Goal: Task Accomplishment & Management: Complete application form

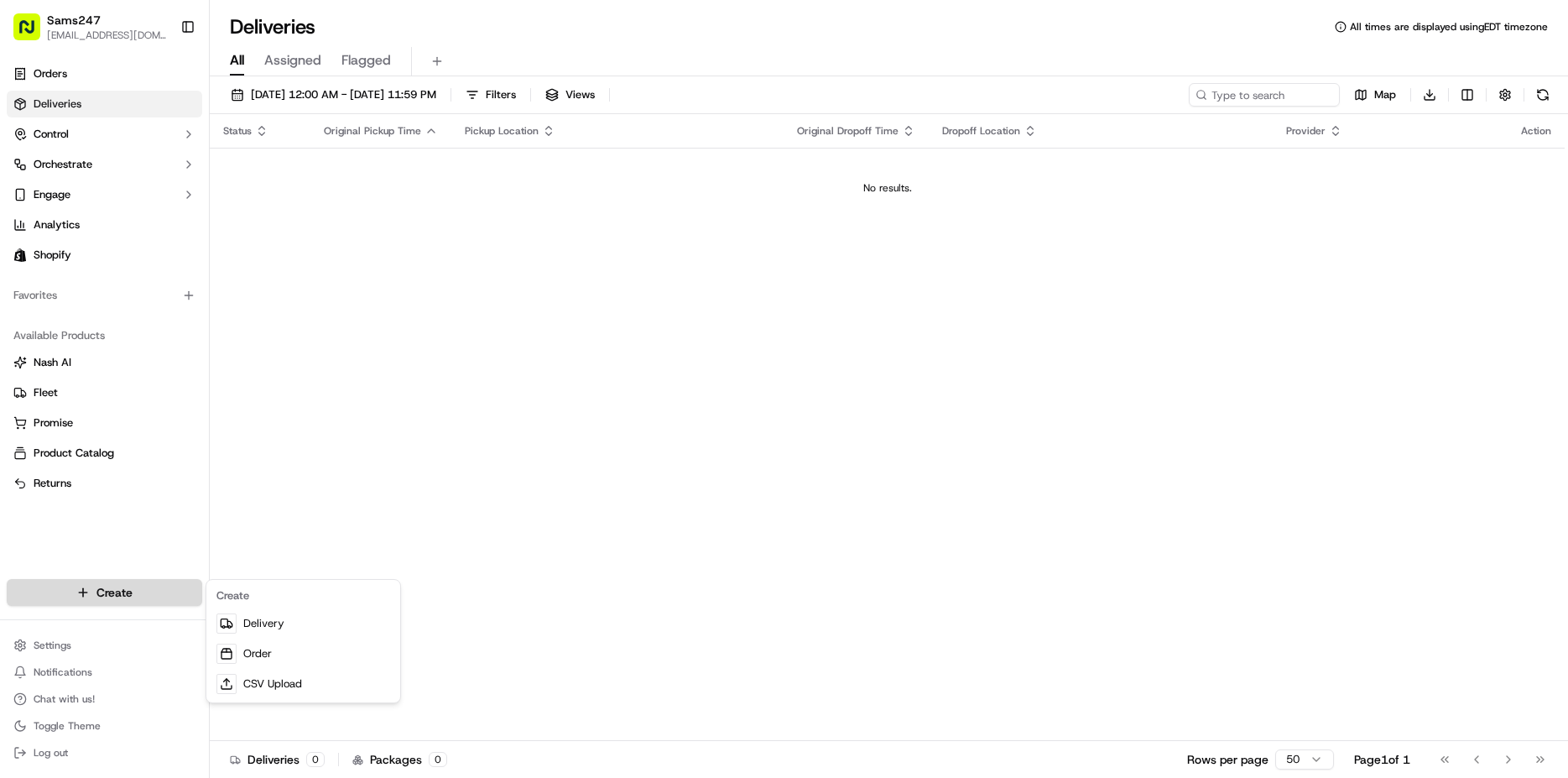
click at [87, 591] on html "Sams247 [EMAIL_ADDRESS][DOMAIN_NAME] Toggle Sidebar Orders Deliveries Control O…" at bounding box center [784, 389] width 1568 height 778
click at [269, 625] on link "Delivery" at bounding box center [303, 623] width 187 height 30
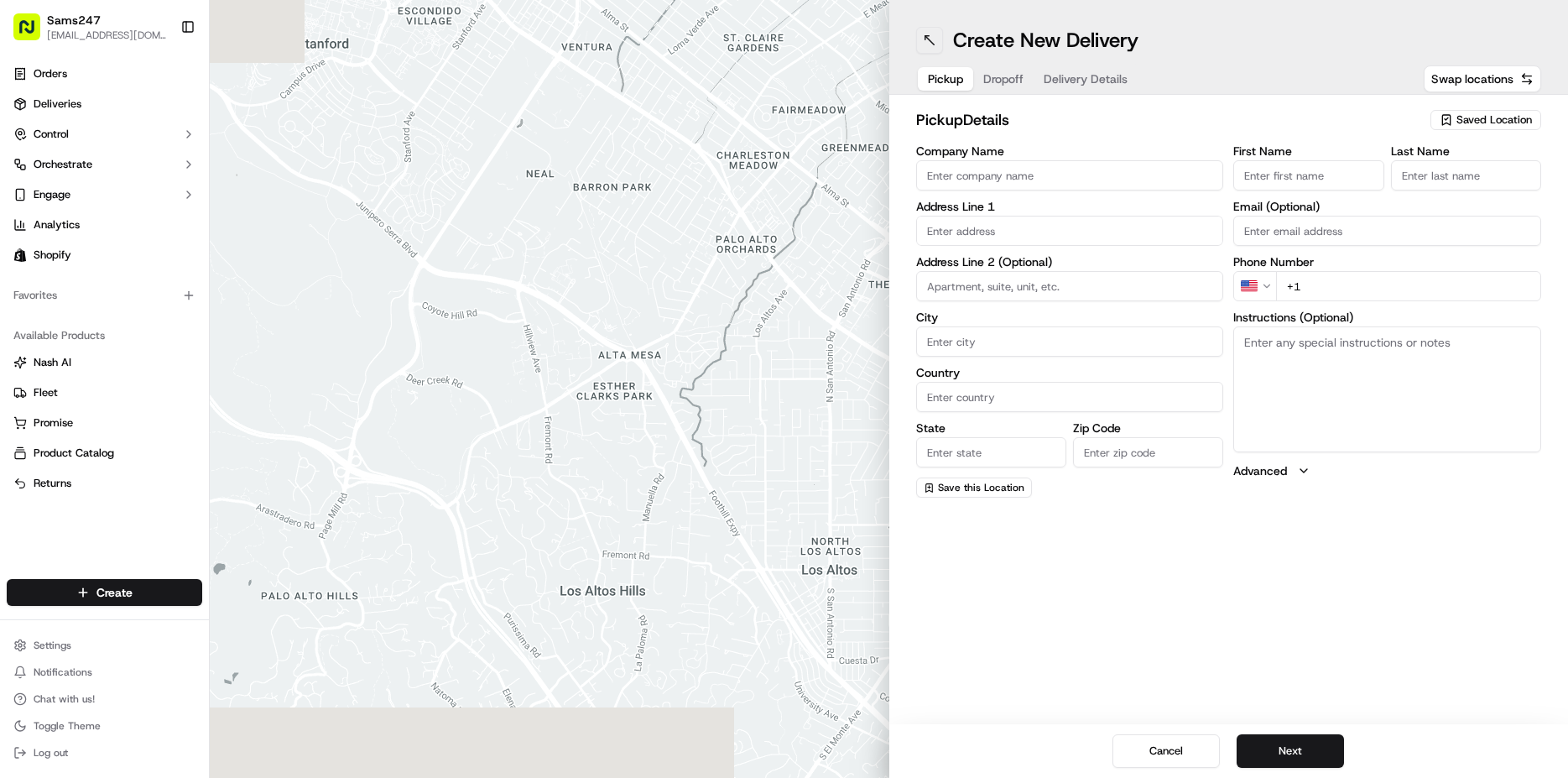
click at [936, 51] on button at bounding box center [930, 40] width 27 height 27
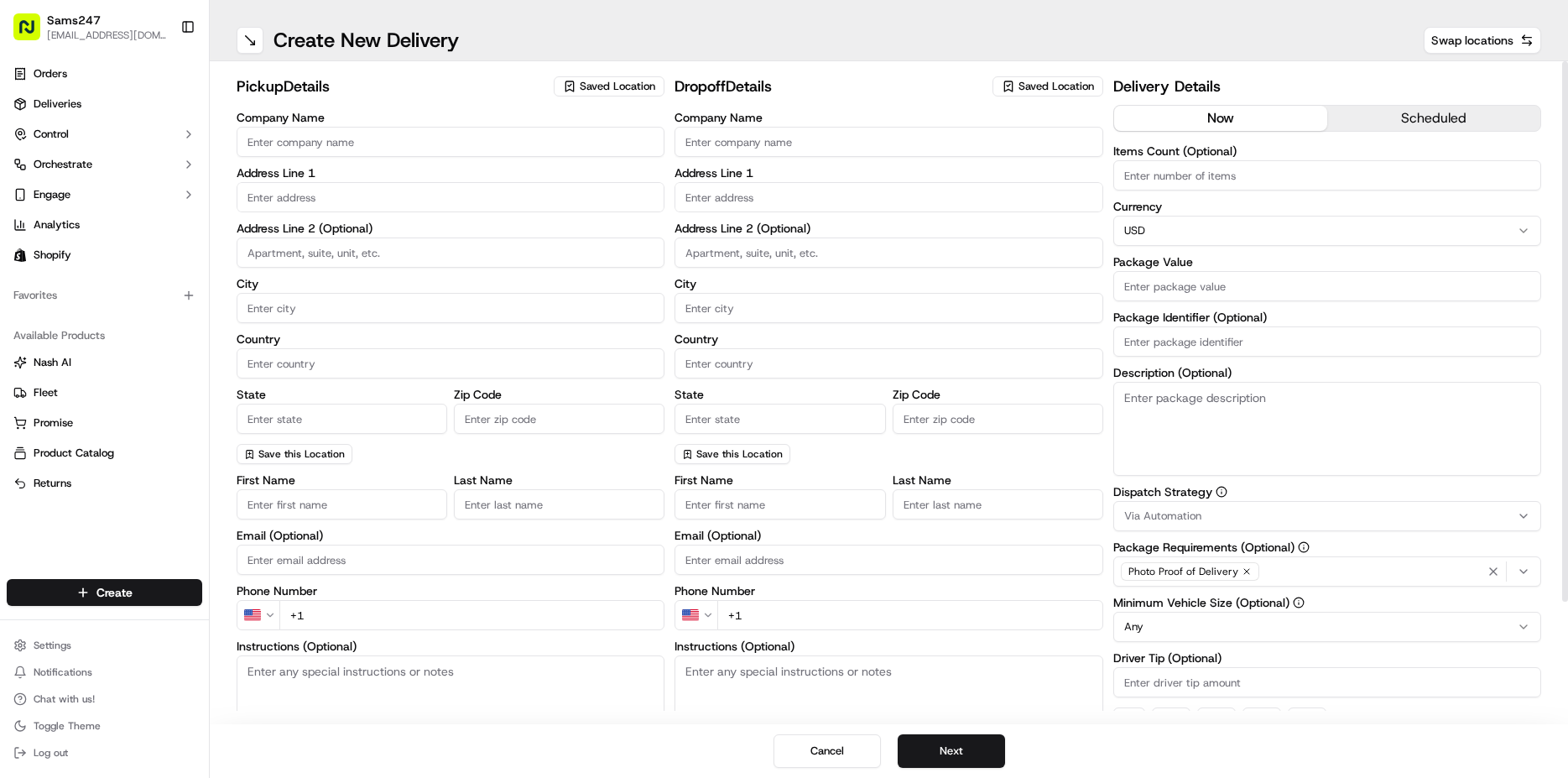
click at [511, 144] on input "Company Name" at bounding box center [450, 142] width 428 height 30
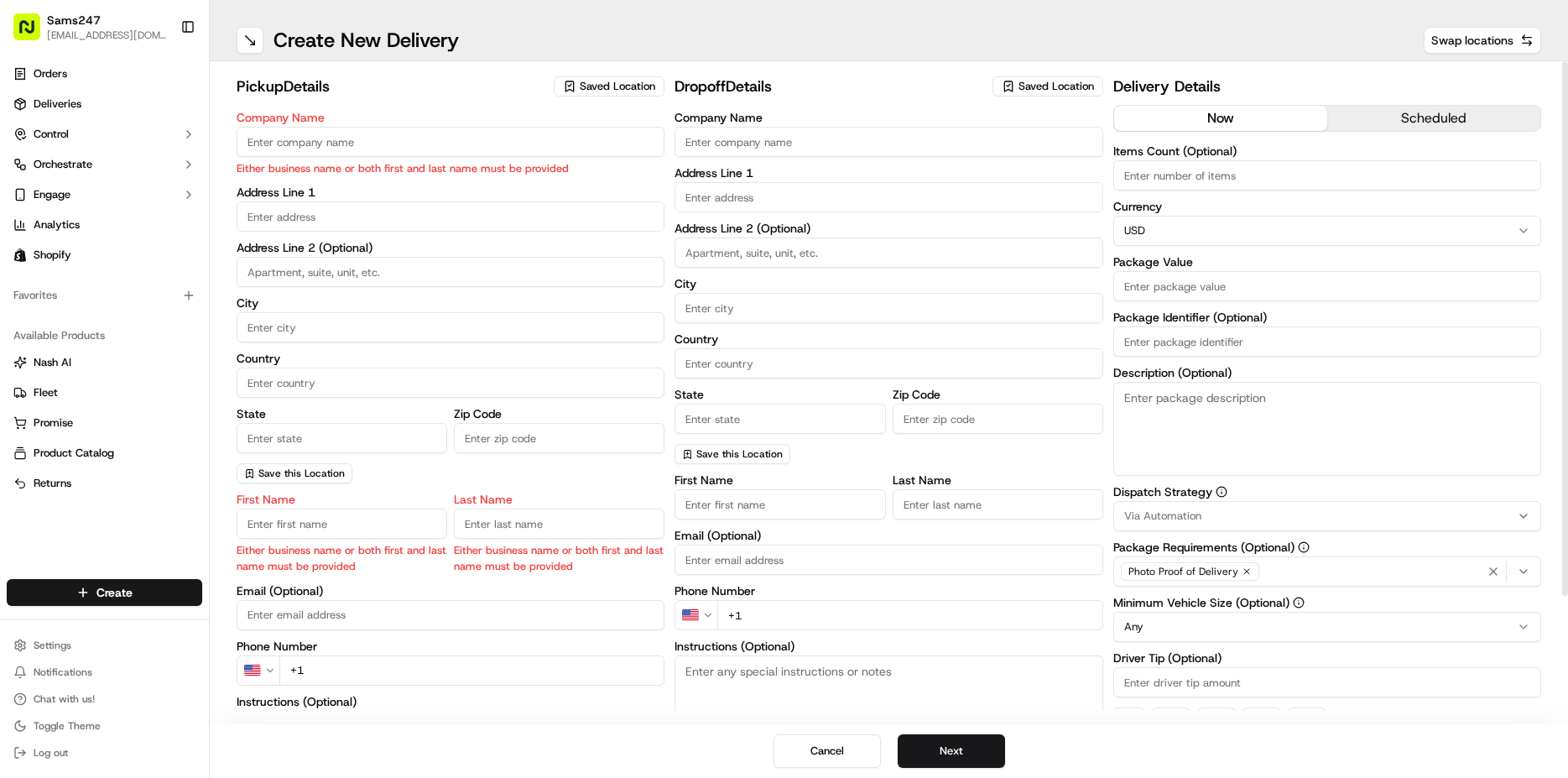
click at [643, 83] on span "Saved Location" at bounding box center [617, 86] width 75 height 15
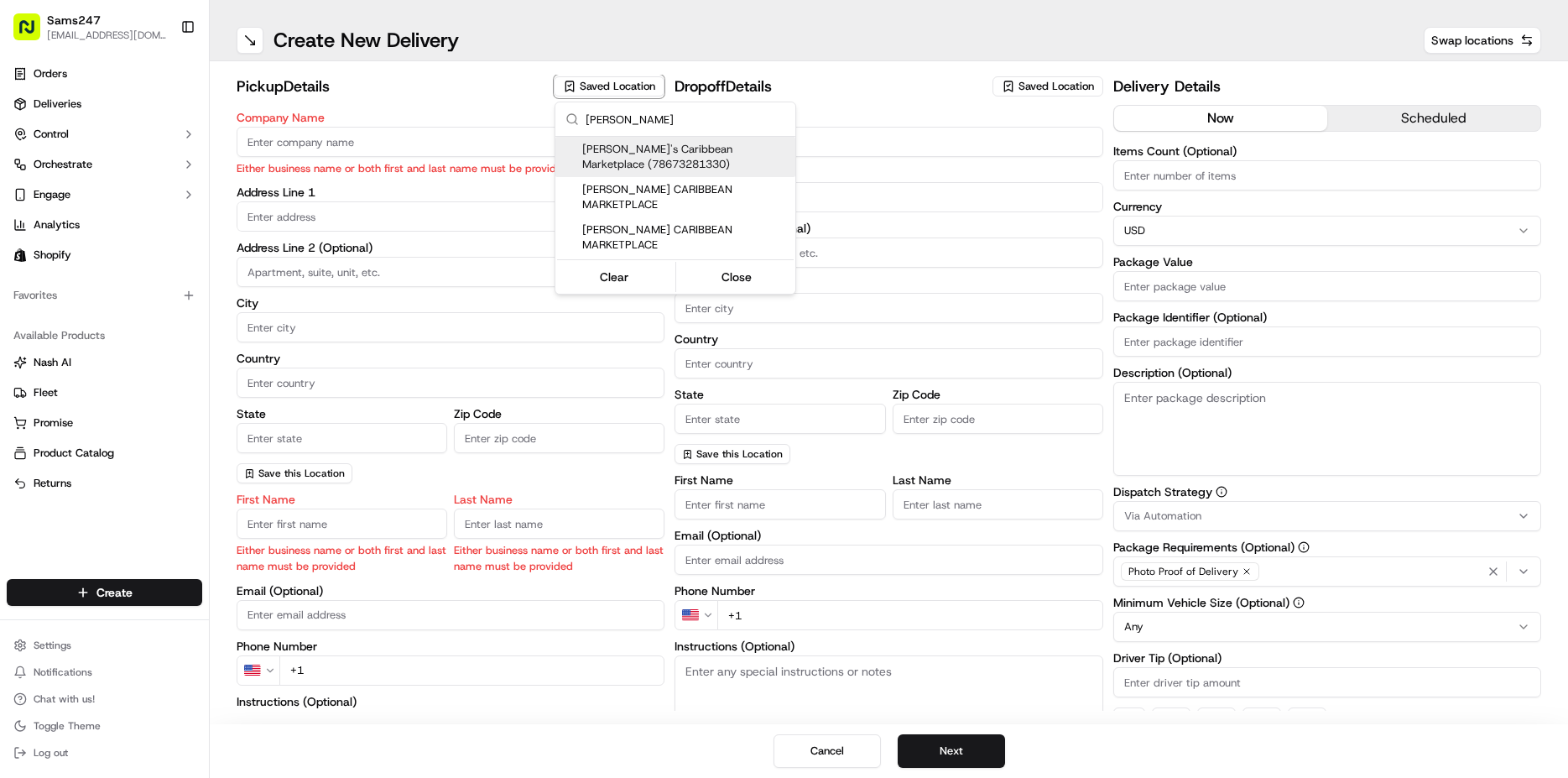
type input "[PERSON_NAME]"
click at [663, 153] on span "[PERSON_NAME]'s Caribbean Marketplace (78673281330)" at bounding box center [685, 156] width 206 height 30
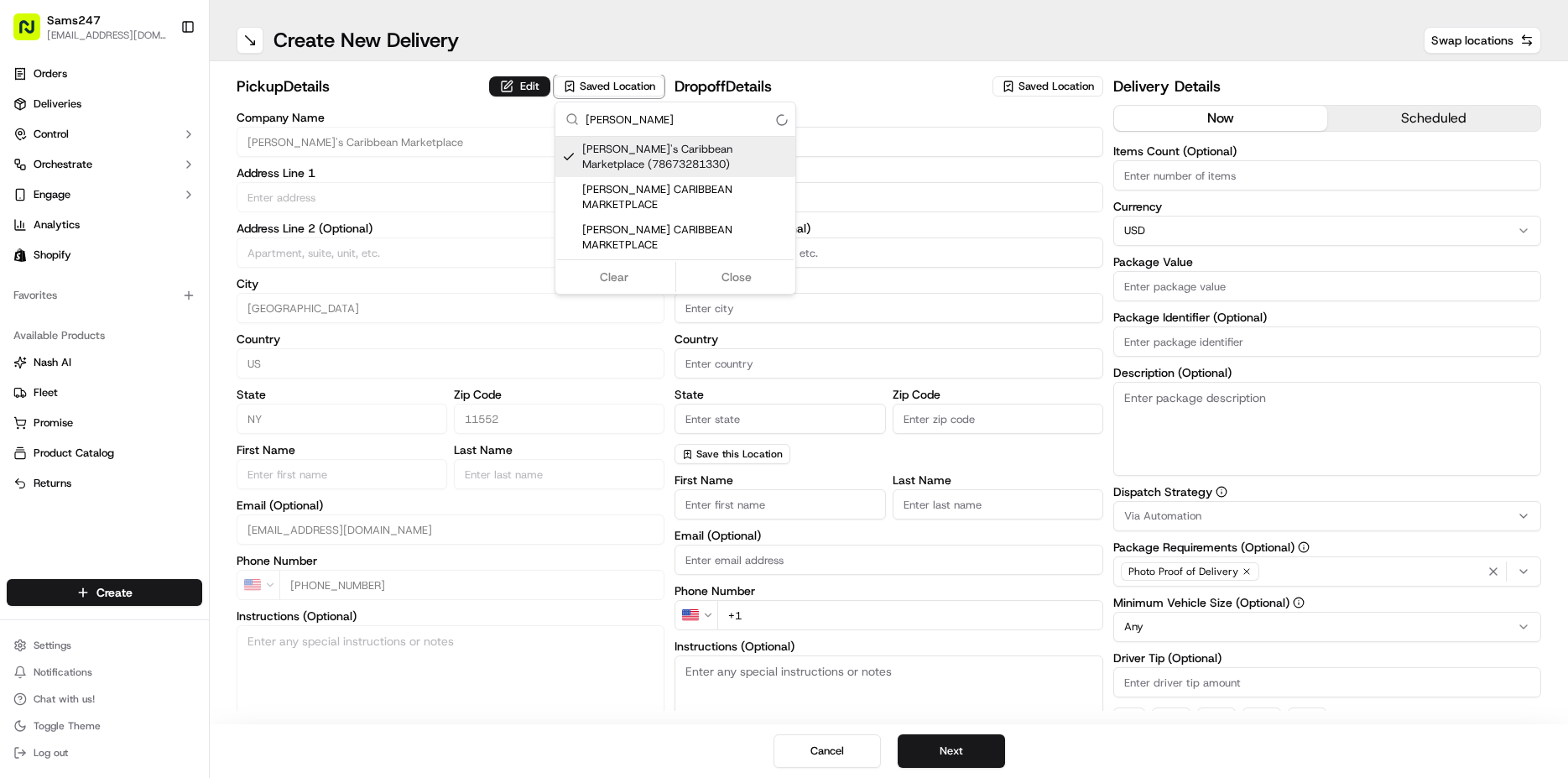
type input "[PERSON_NAME]'s Caribbean Marketplace"
type input "[GEOGRAPHIC_DATA]"
type input "US"
type input "NY"
type input "11552"
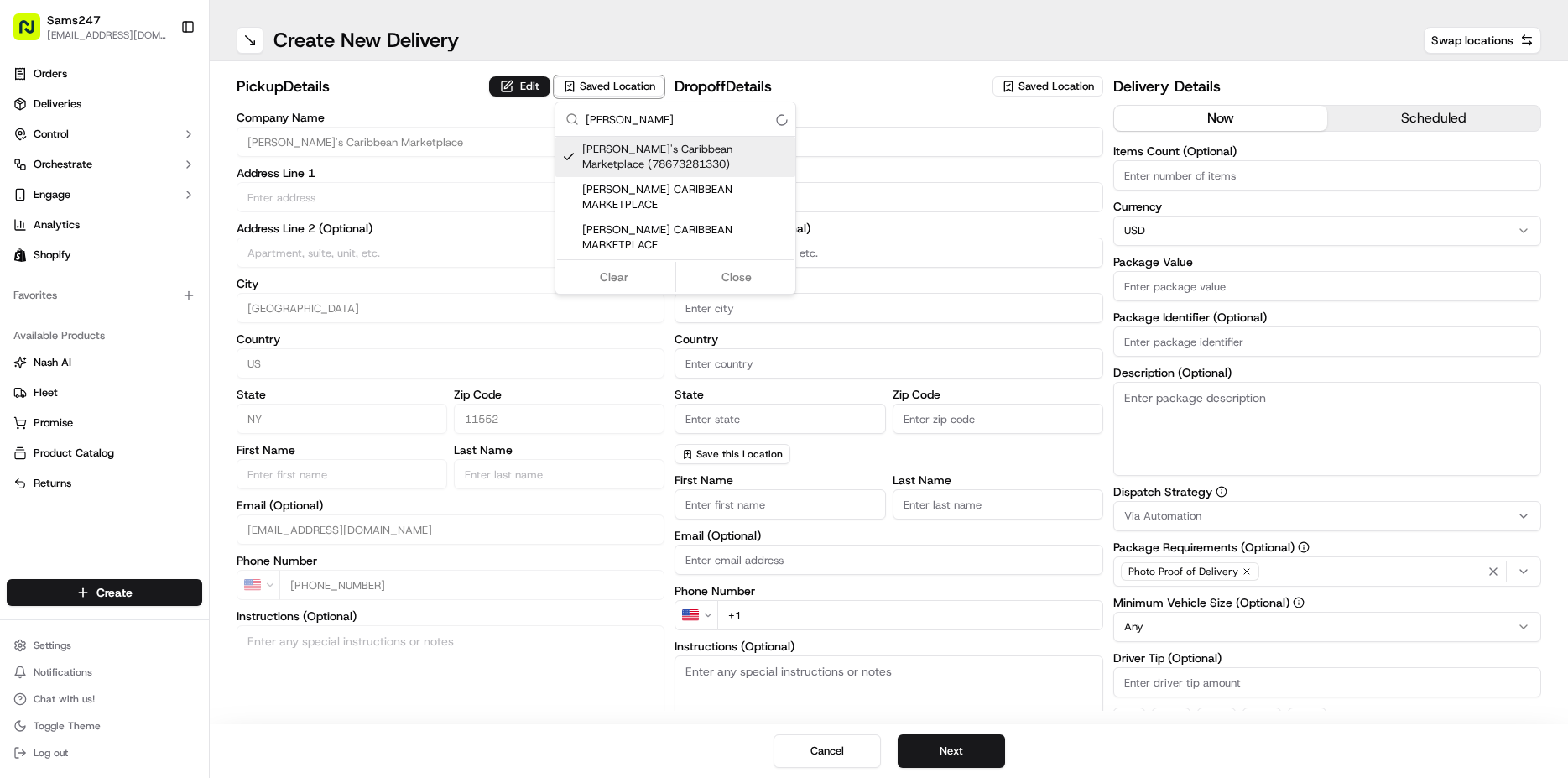
type input "[EMAIL_ADDRESS][DOMAIN_NAME]"
type input "[PHONE_NUMBER]"
type input "[STREET_ADDRESS]"
drag, startPoint x: 939, startPoint y: 138, endPoint x: 1006, endPoint y: 125, distance: 68.2
click at [940, 138] on html "Sams247 [EMAIL_ADDRESS][DOMAIN_NAME] Toggle Sidebar Orders Deliveries Control O…" at bounding box center [784, 389] width 1568 height 778
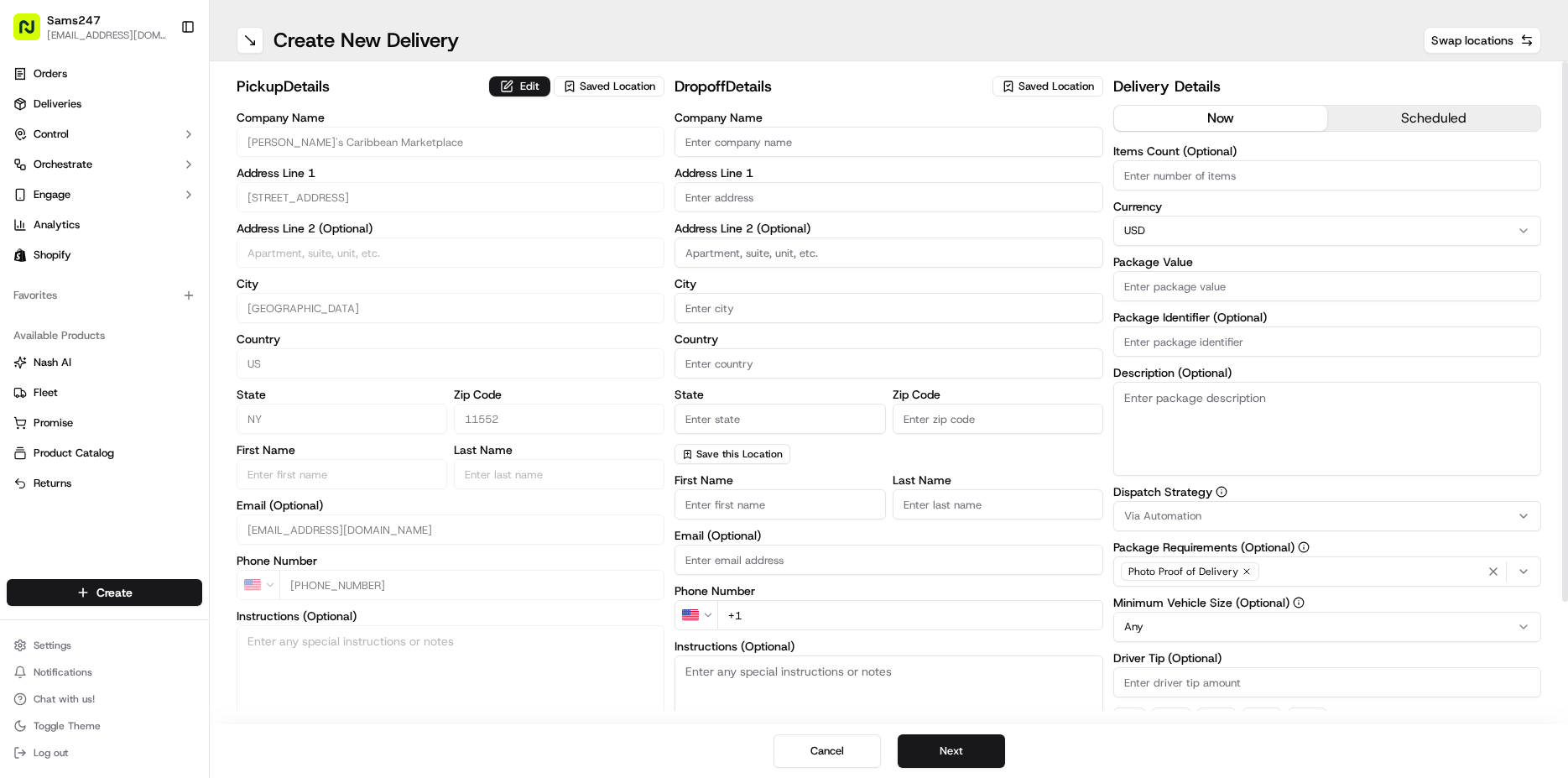
click at [1024, 81] on span "Saved Location" at bounding box center [1056, 86] width 75 height 15
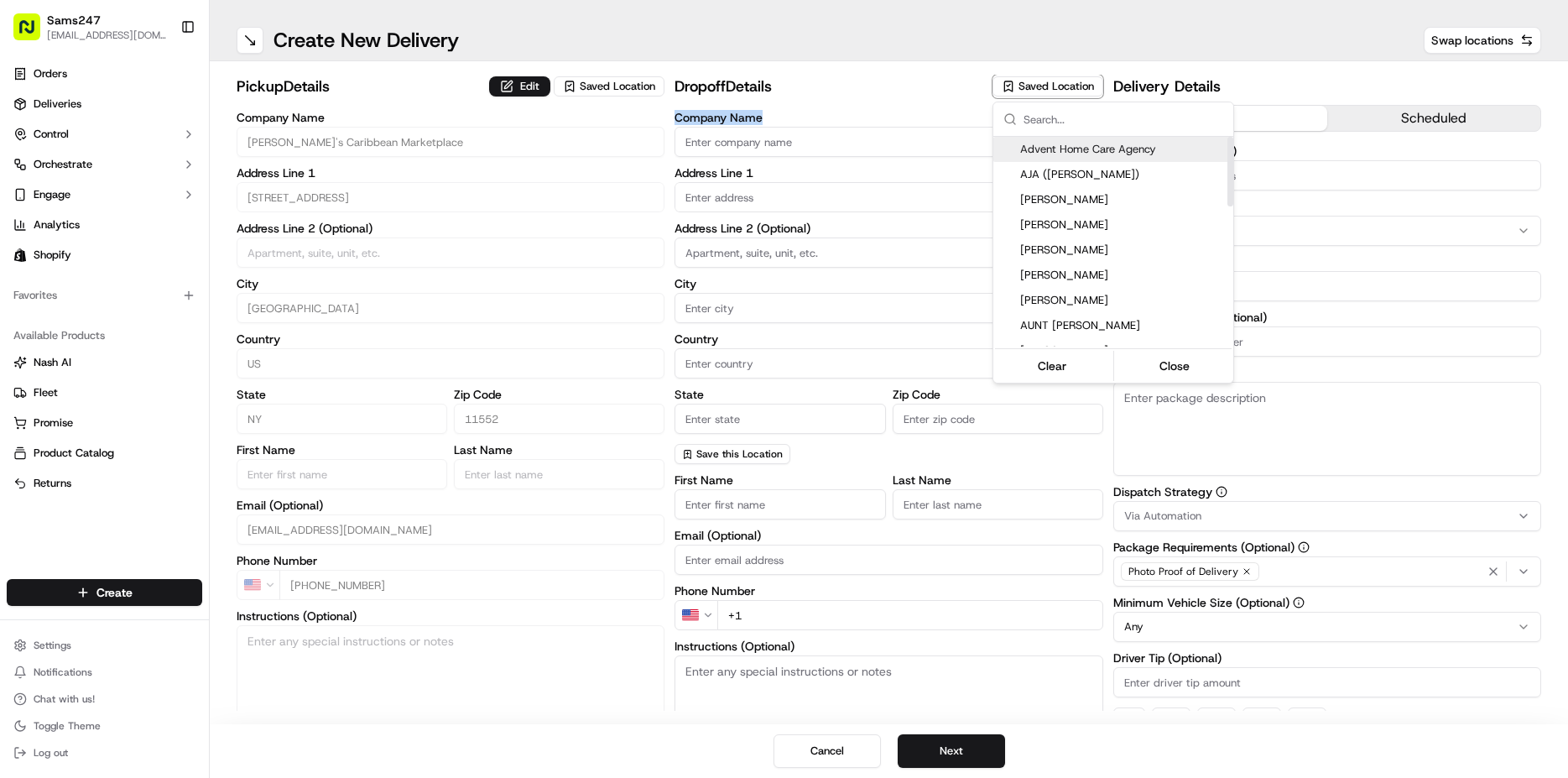
click at [864, 140] on html "Sams247 [EMAIL_ADDRESS][DOMAIN_NAME] Toggle Sidebar Orders Deliveries Control O…" at bounding box center [784, 389] width 1568 height 778
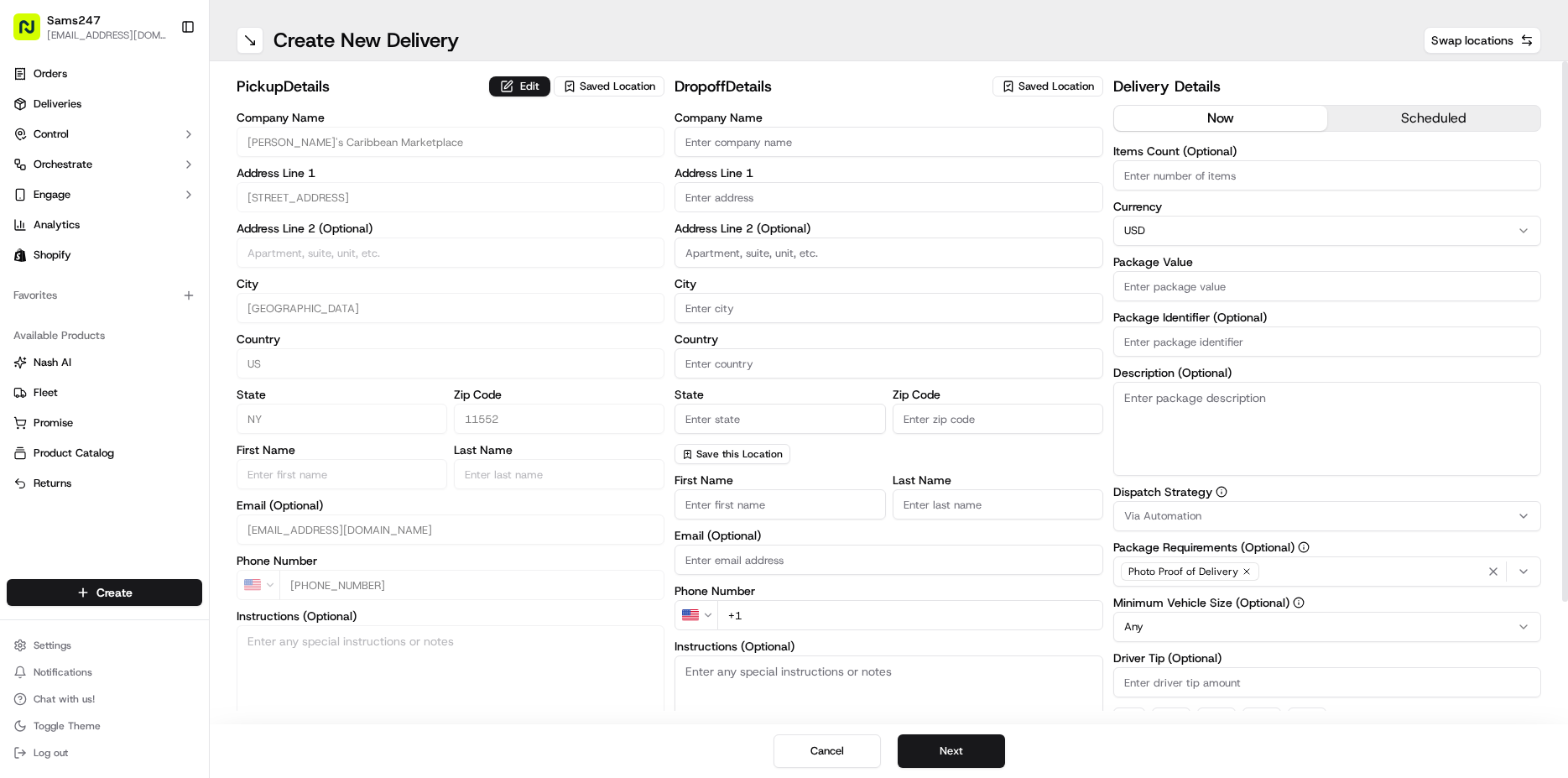
click at [862, 138] on input "Company Name" at bounding box center [888, 142] width 428 height 30
type input "l"
type input "[PERSON_NAME]"
click at [801, 192] on input "text" at bounding box center [888, 197] width 428 height 30
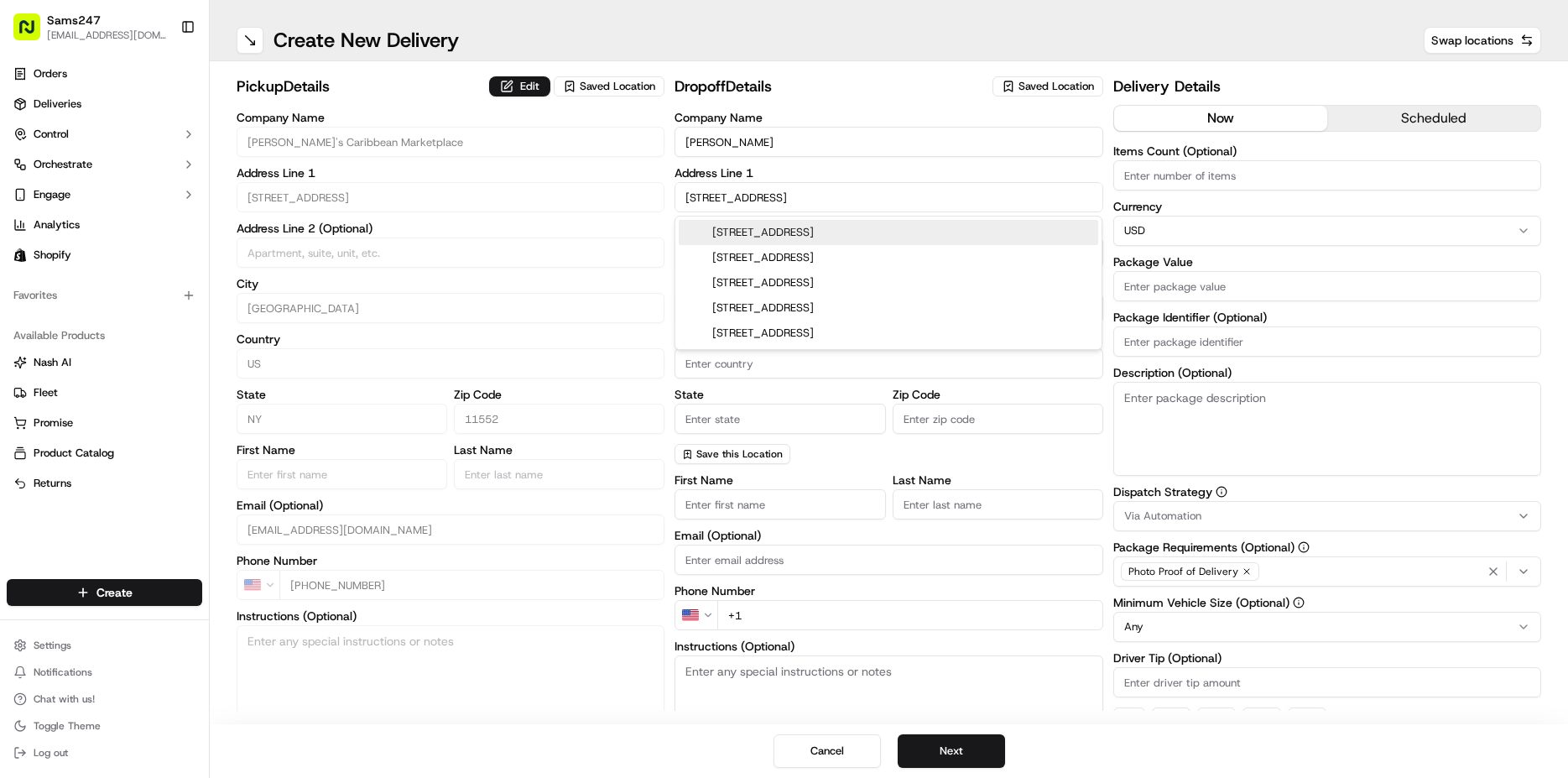
click at [874, 233] on div "[STREET_ADDRESS]" at bounding box center [889, 232] width 420 height 25
type input "[STREET_ADDRESS]"
type input "[PERSON_NAME]"
type input "[GEOGRAPHIC_DATA]"
type input "NY"
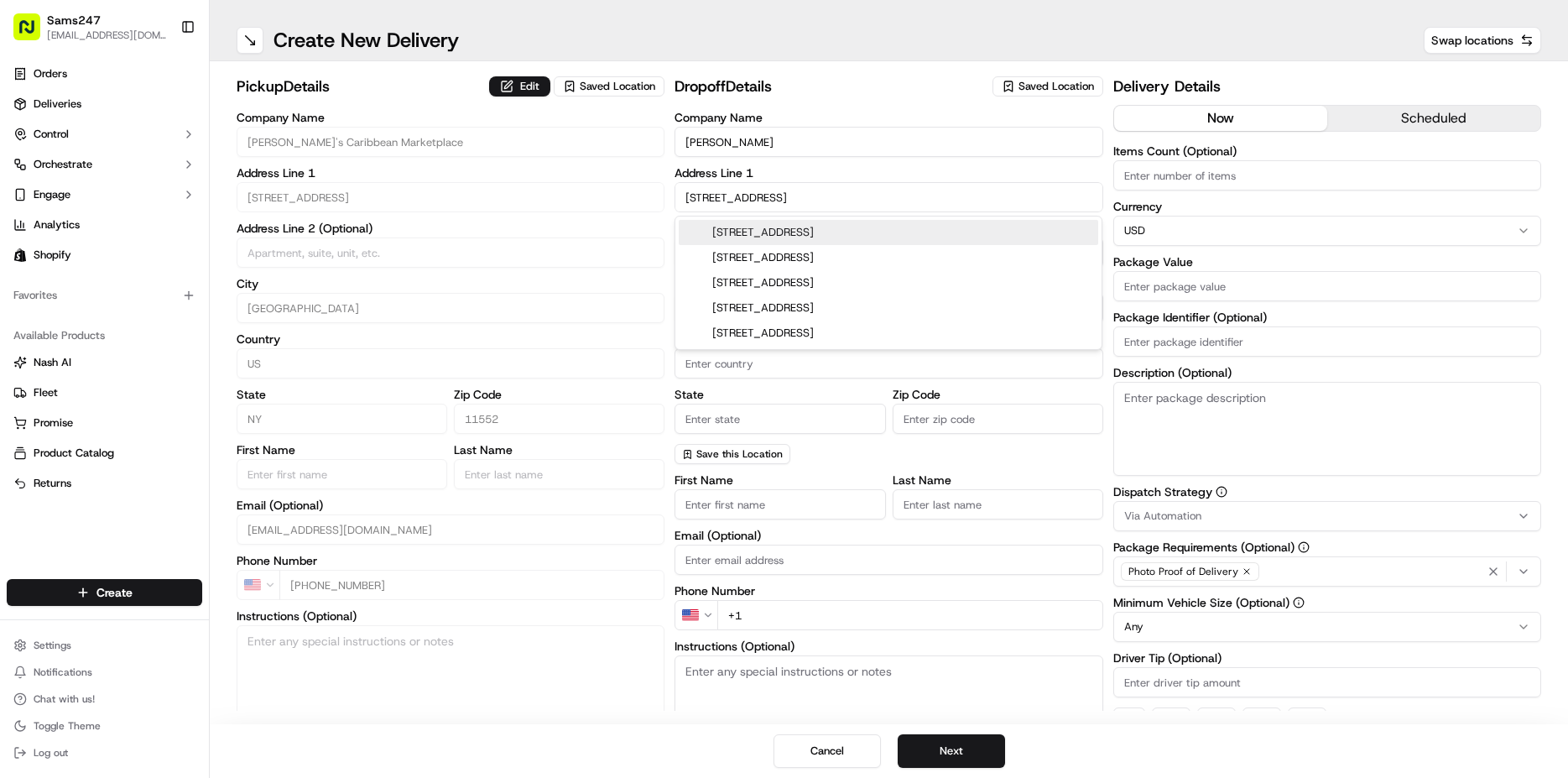
type input "11575"
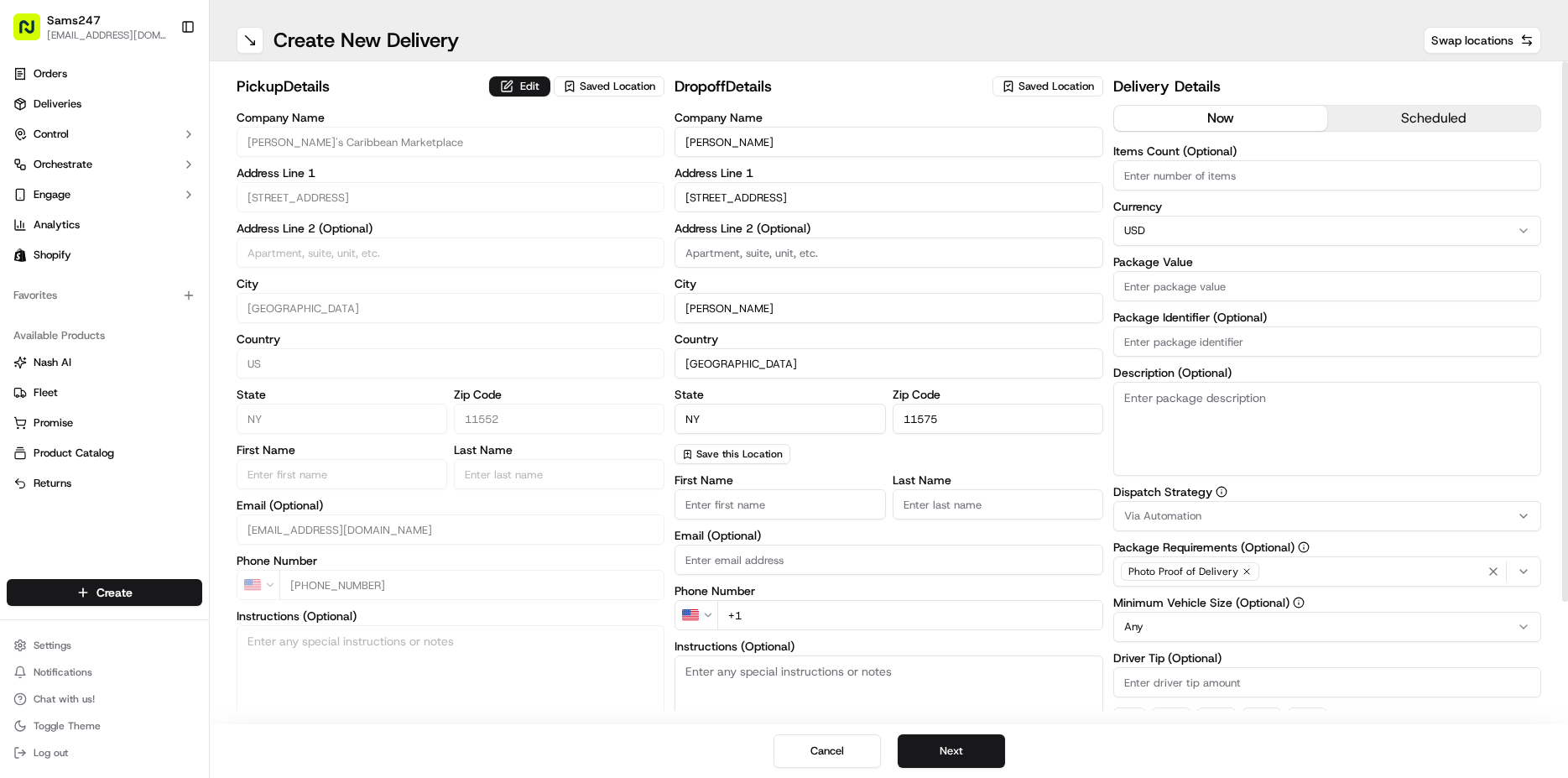
type input "[STREET_ADDRESS]"
click at [807, 513] on input "First Name" at bounding box center [780, 504] width 211 height 30
type input "[PERSON_NAME]"
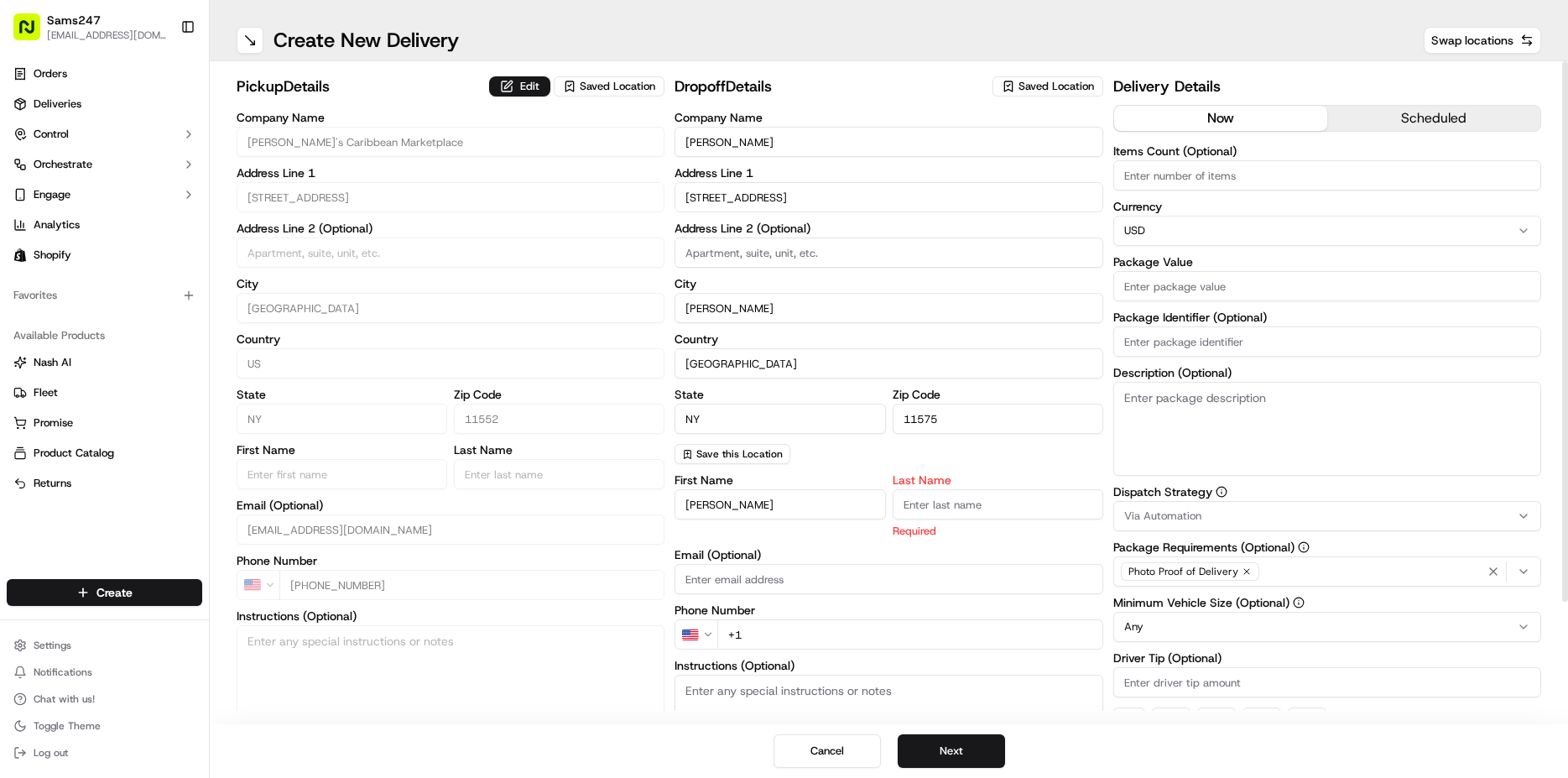
click at [977, 513] on input "Last Name" at bounding box center [999, 504] width 211 height 30
type input "GRAY"
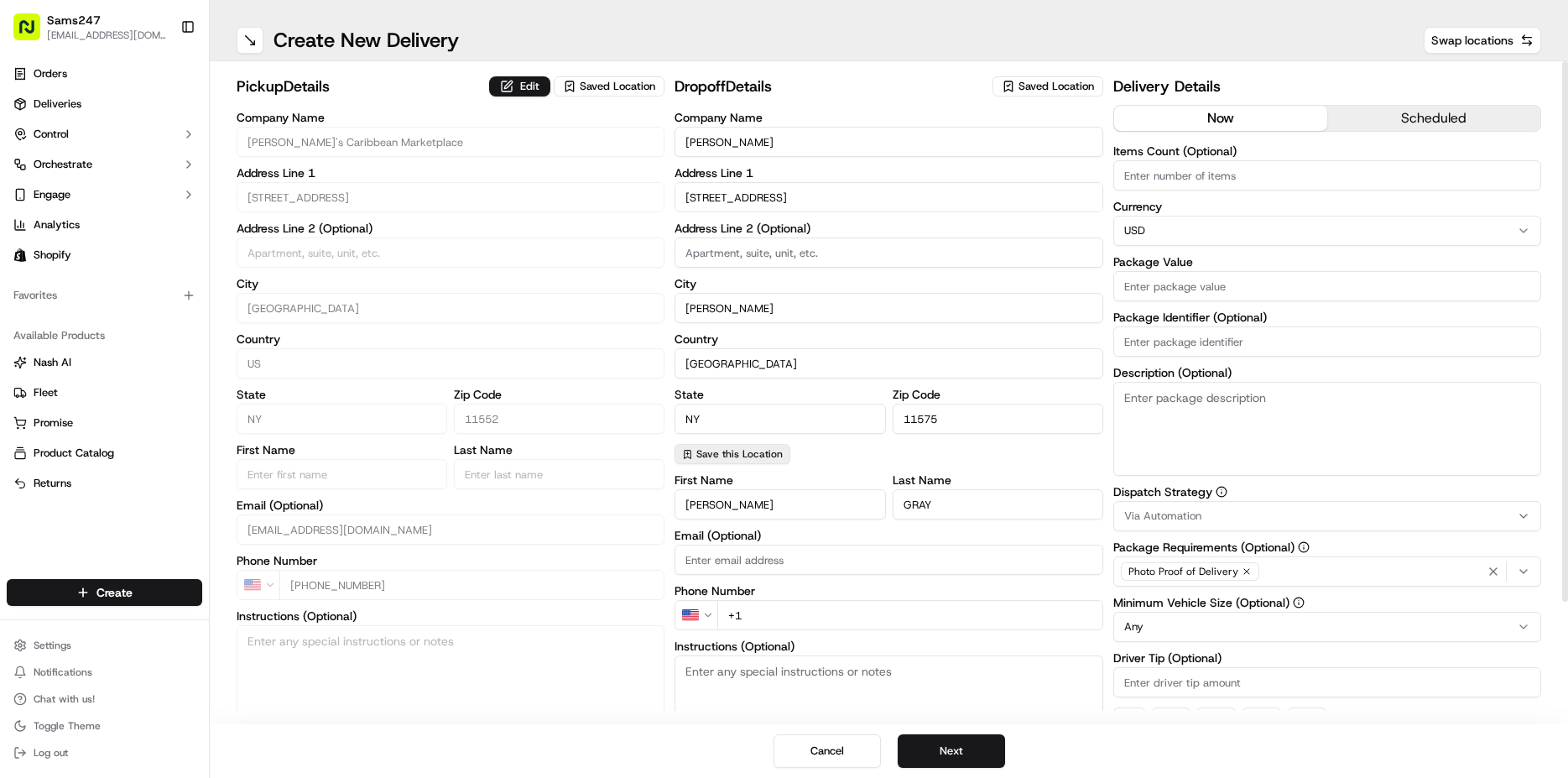
click at [751, 456] on span "Save this Location" at bounding box center [740, 455] width 86 height 14
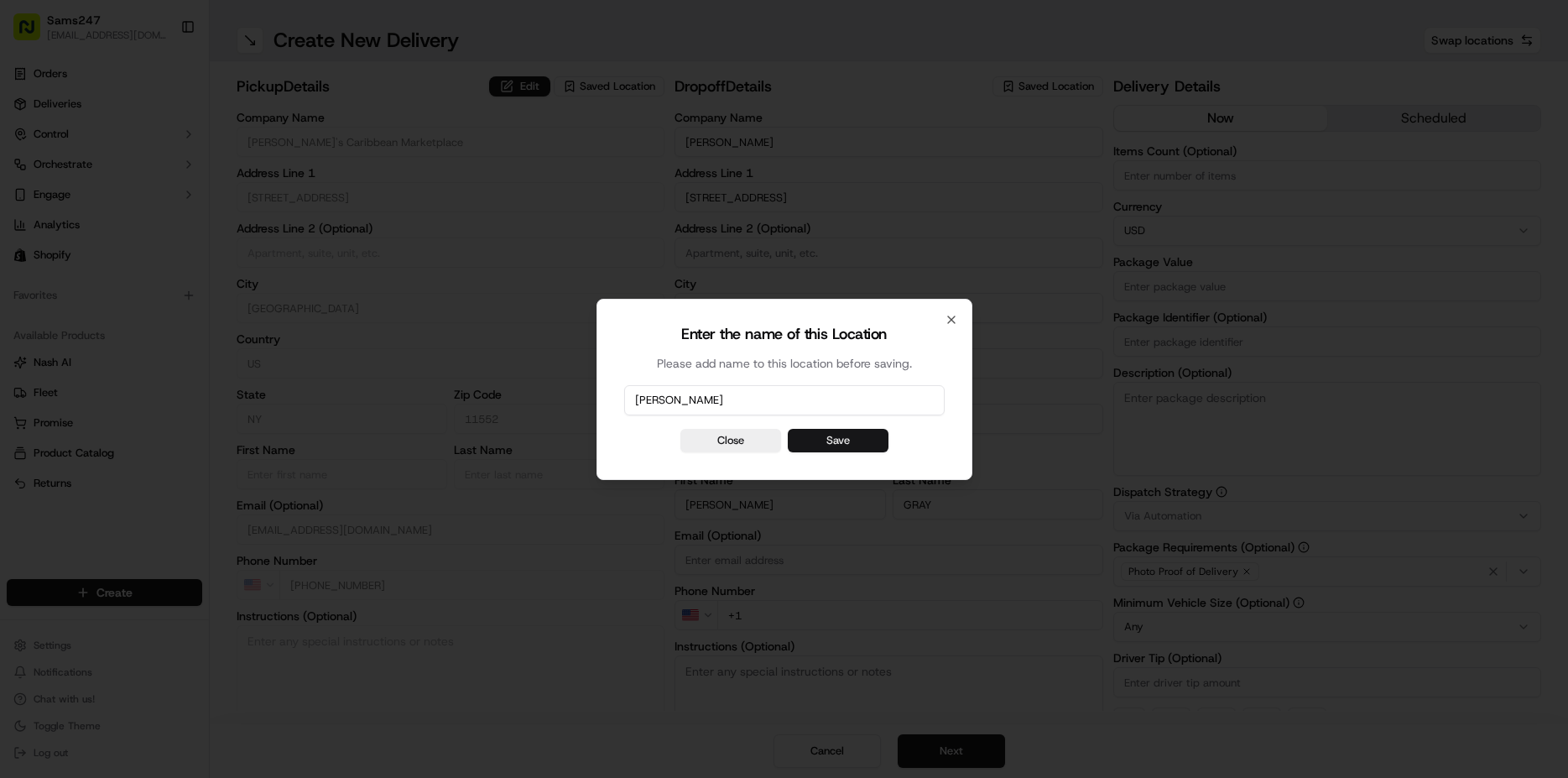
click at [820, 446] on button "Save" at bounding box center [838, 440] width 101 height 23
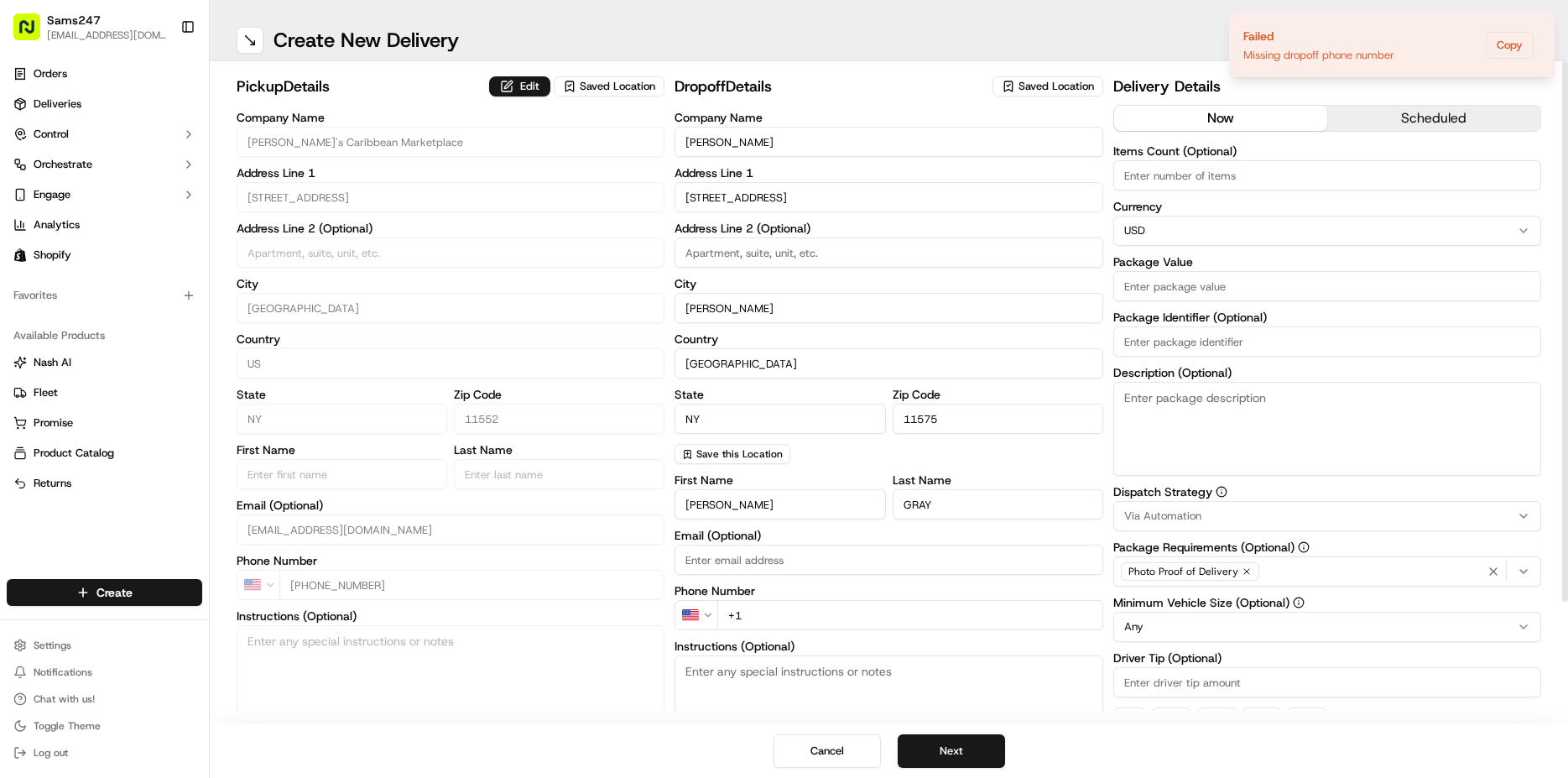
click at [803, 617] on input "+1" at bounding box center [911, 615] width 385 height 30
type input "[PHONE_NUMBER]"
click at [734, 455] on span "Save this Location" at bounding box center [740, 455] width 86 height 14
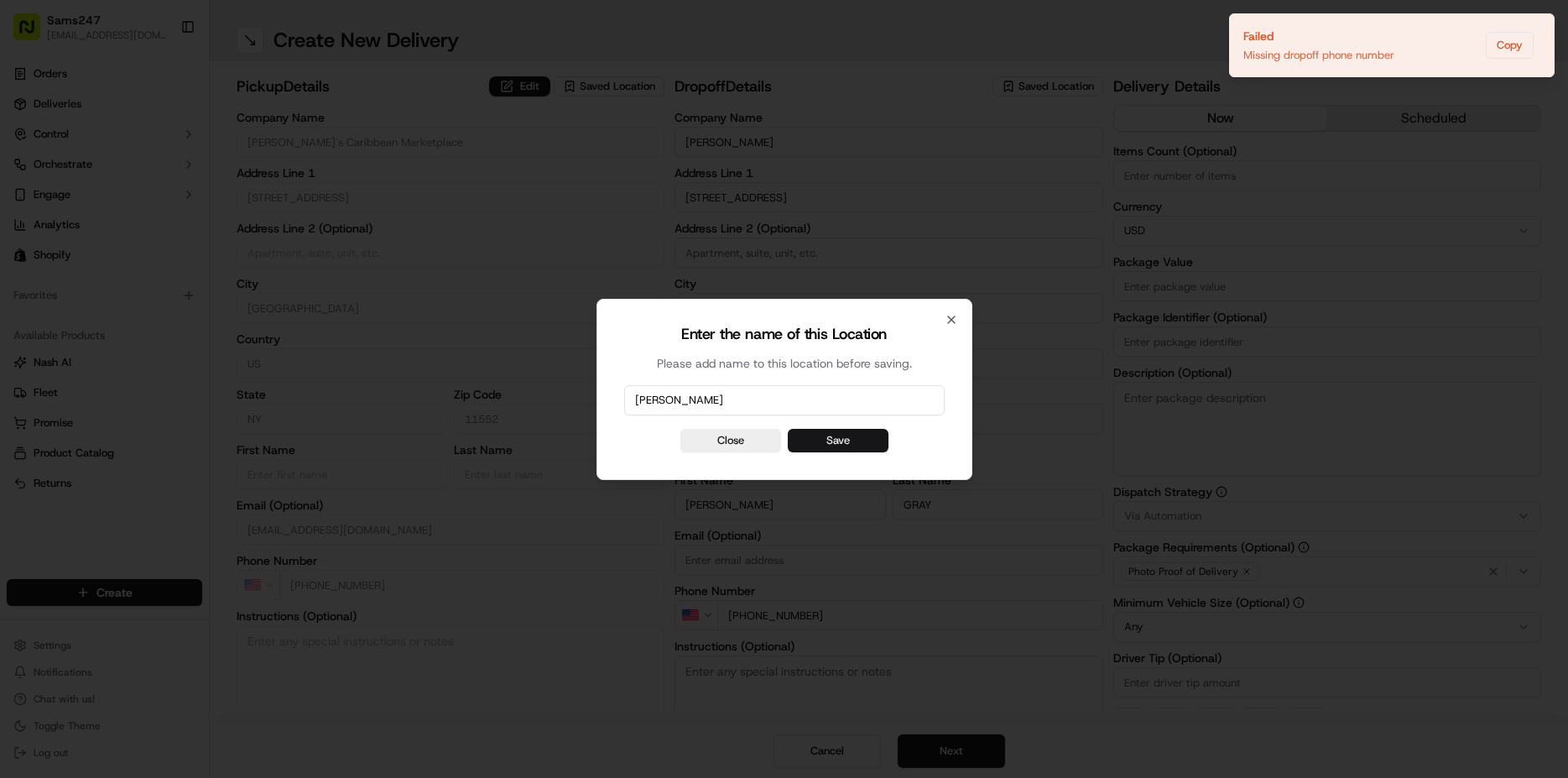
click at [833, 436] on button "Save" at bounding box center [838, 440] width 101 height 23
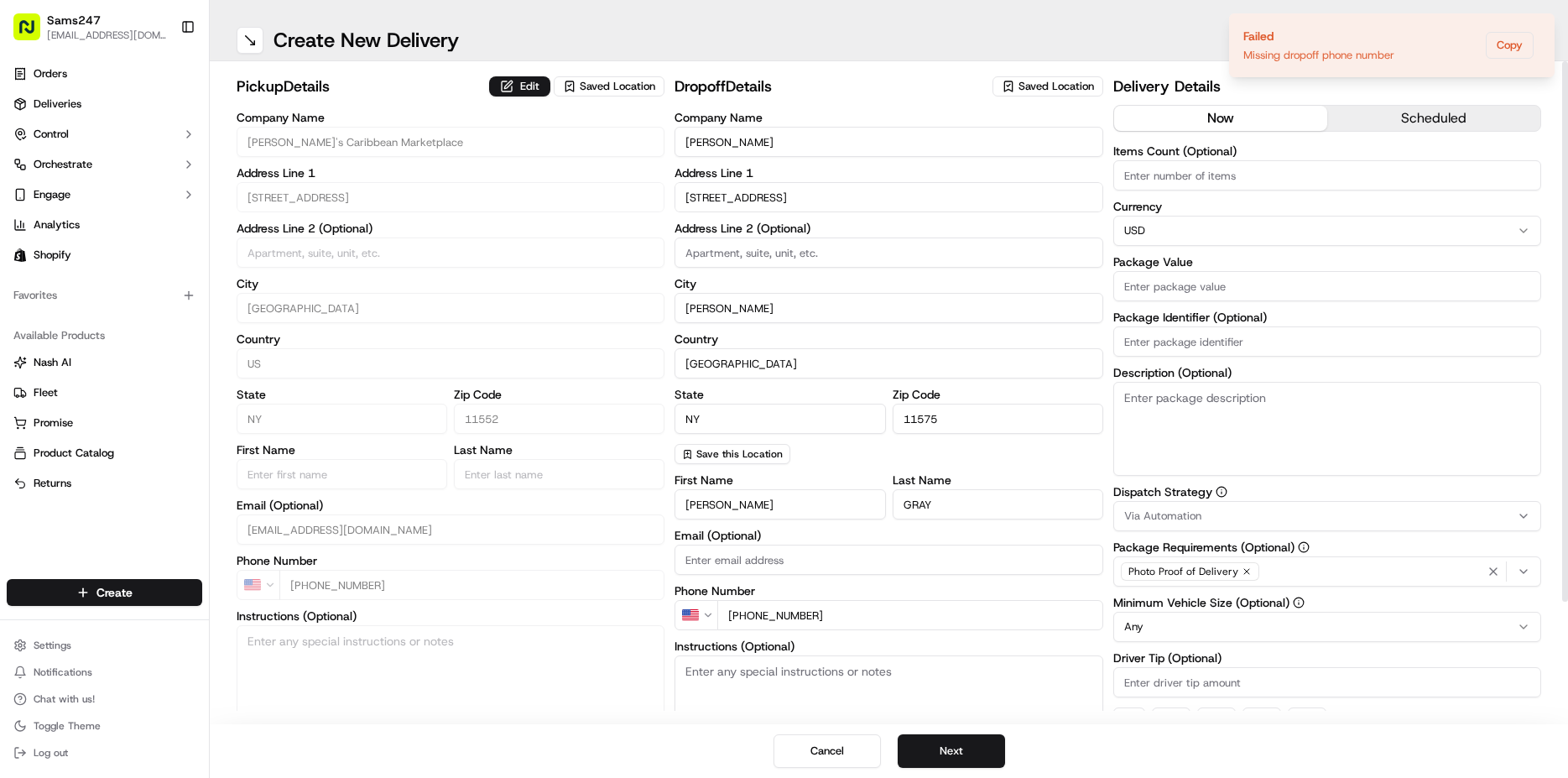
click at [1200, 179] on input "Items Count (Optional)" at bounding box center [1327, 175] width 428 height 30
type input "1"
click at [1172, 282] on input "Package Value" at bounding box center [1327, 286] width 428 height 30
type input "25"
click at [1152, 334] on input "Package Identifier (Optional)" at bounding box center [1327, 341] width 428 height 30
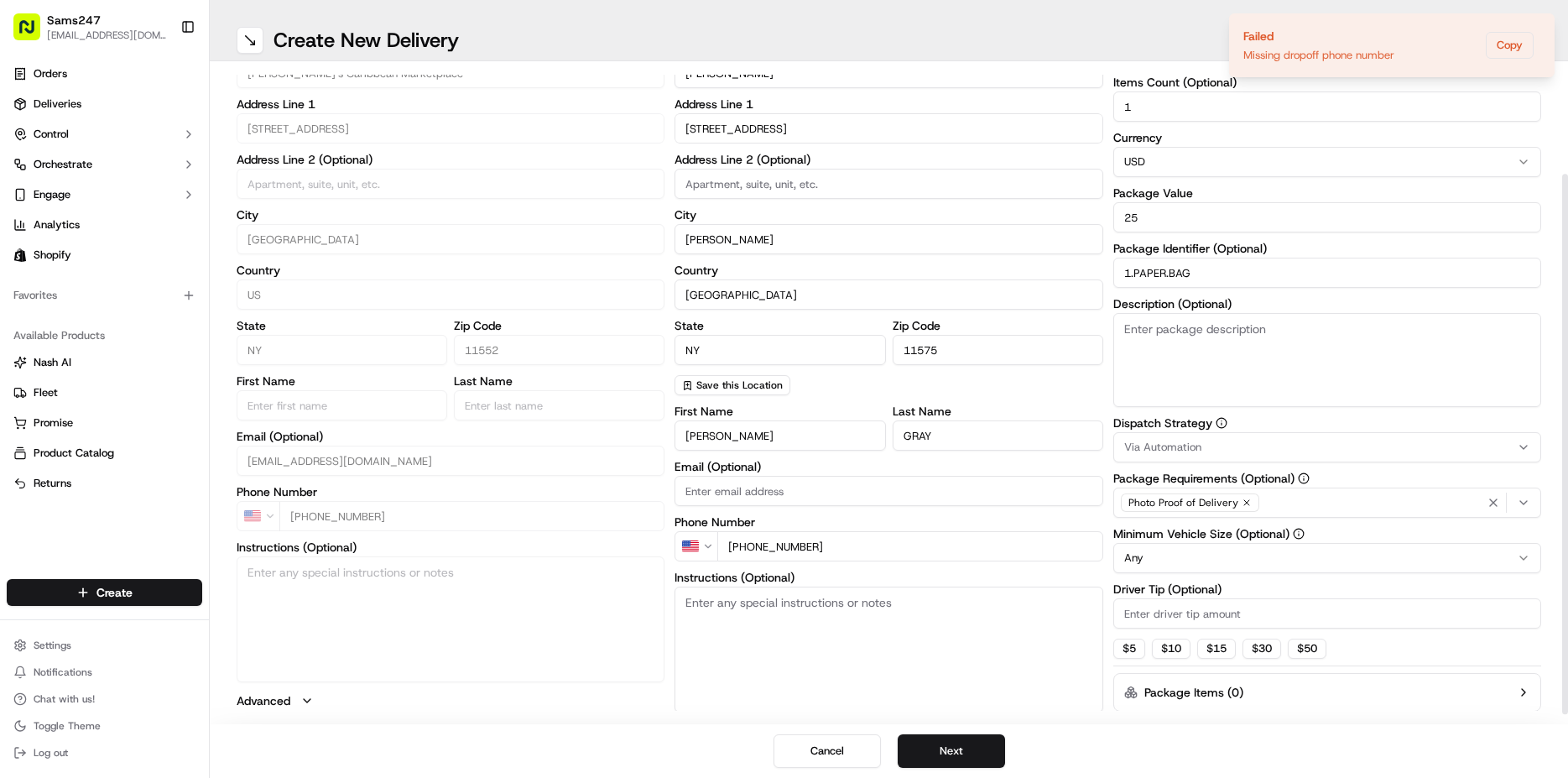
scroll to position [144, 0]
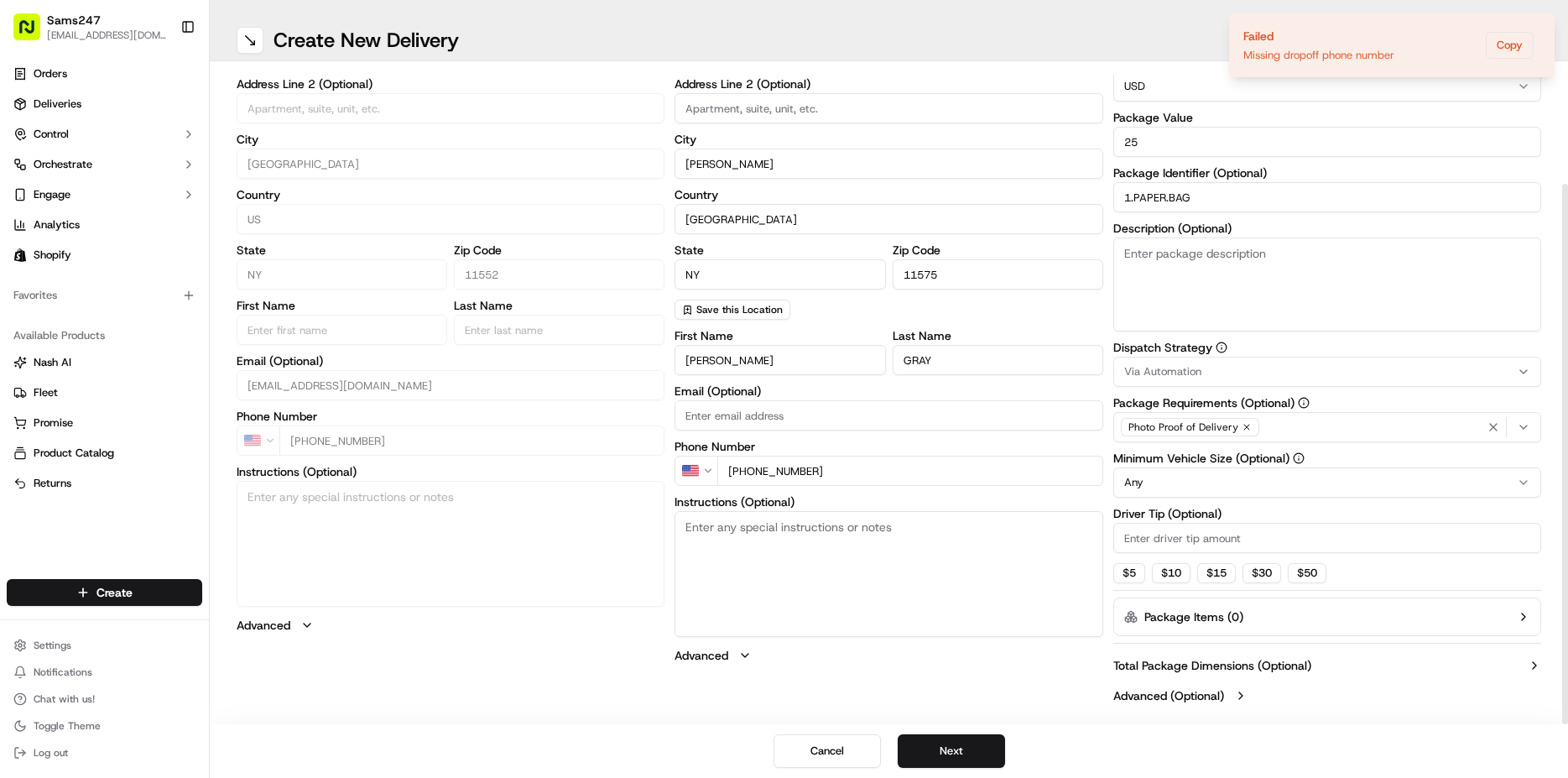
type input "1.PAPER.BAG"
click at [1157, 547] on input "Driver Tip (Optional)" at bounding box center [1327, 538] width 428 height 30
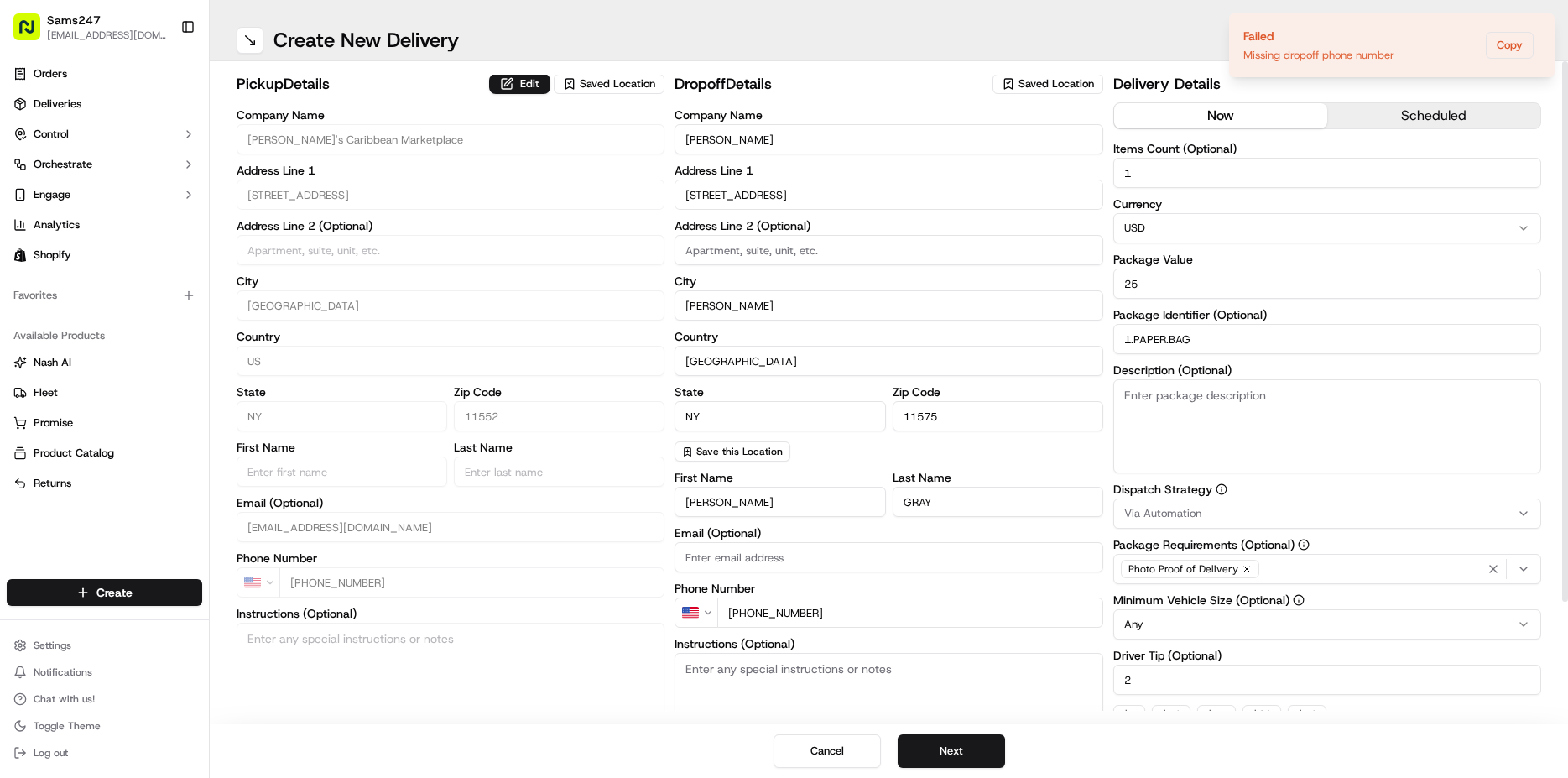
scroll to position [0, 0]
type input "2"
click at [1546, 24] on icon "Notifications (F8)" at bounding box center [1541, 28] width 14 height 14
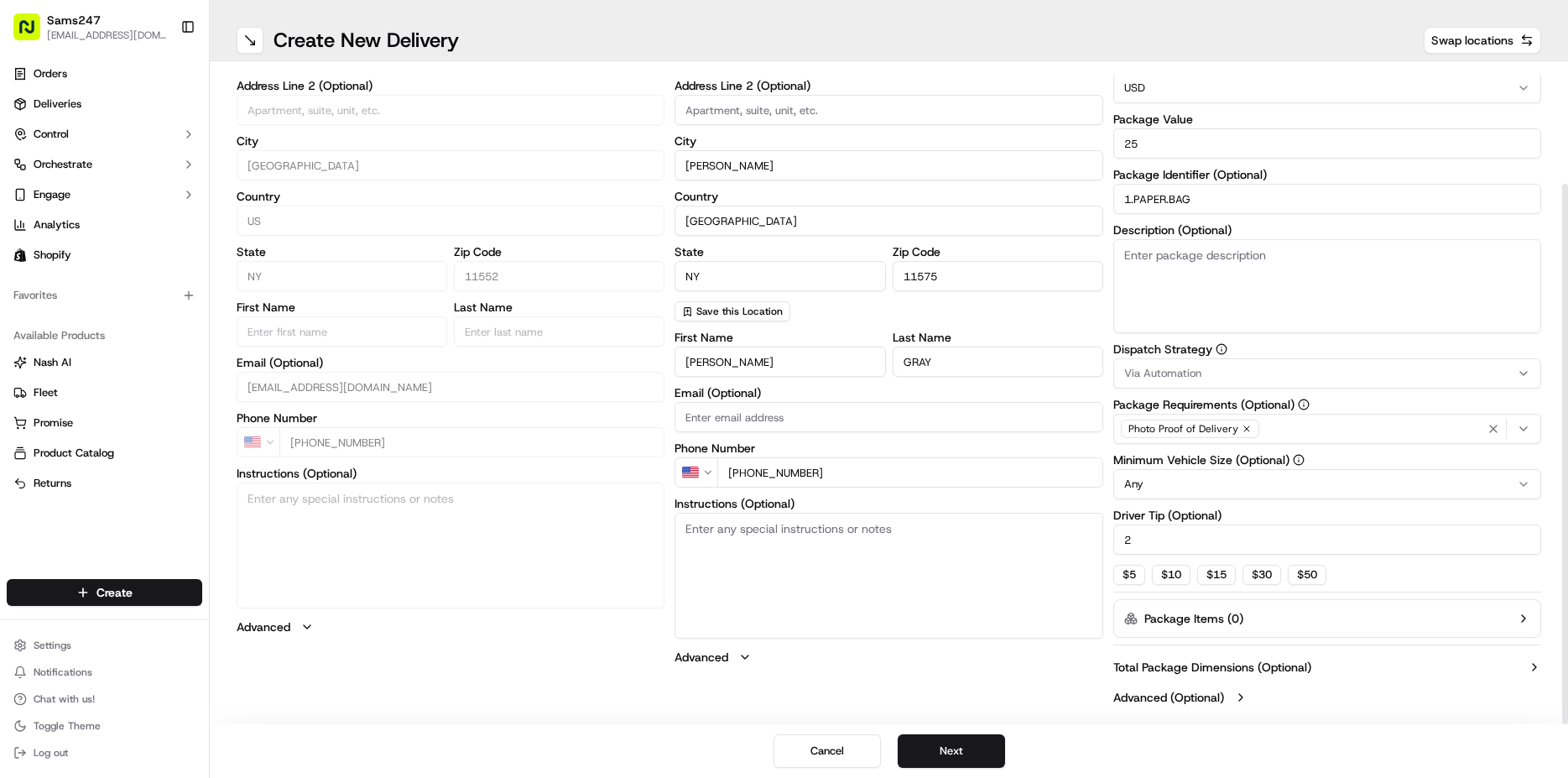
scroll to position [144, 0]
click at [989, 737] on button "Next" at bounding box center [951, 751] width 107 height 34
click at [973, 757] on button "Next" at bounding box center [951, 751] width 107 height 34
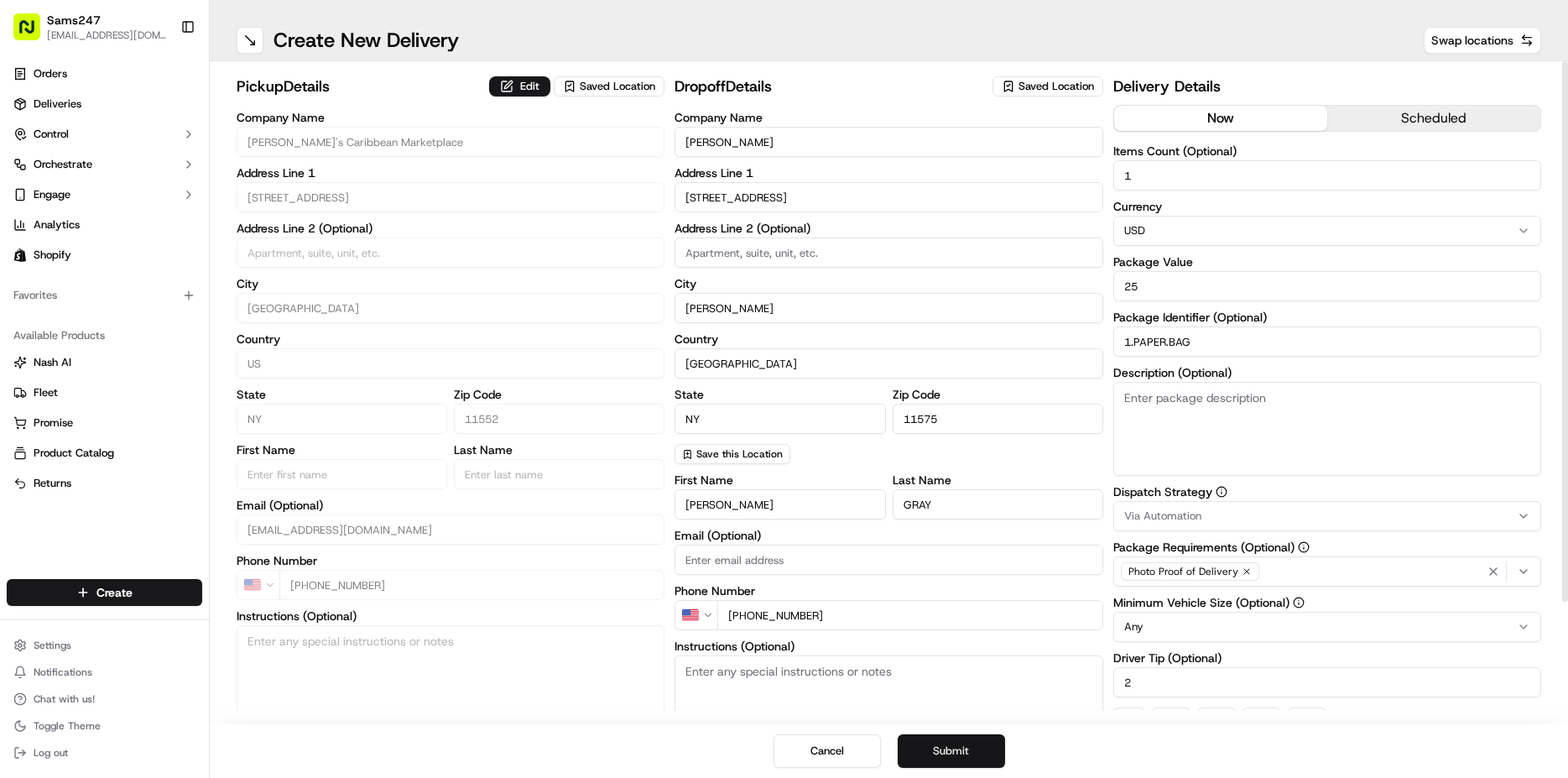
click at [974, 744] on button "Submit" at bounding box center [951, 751] width 107 height 34
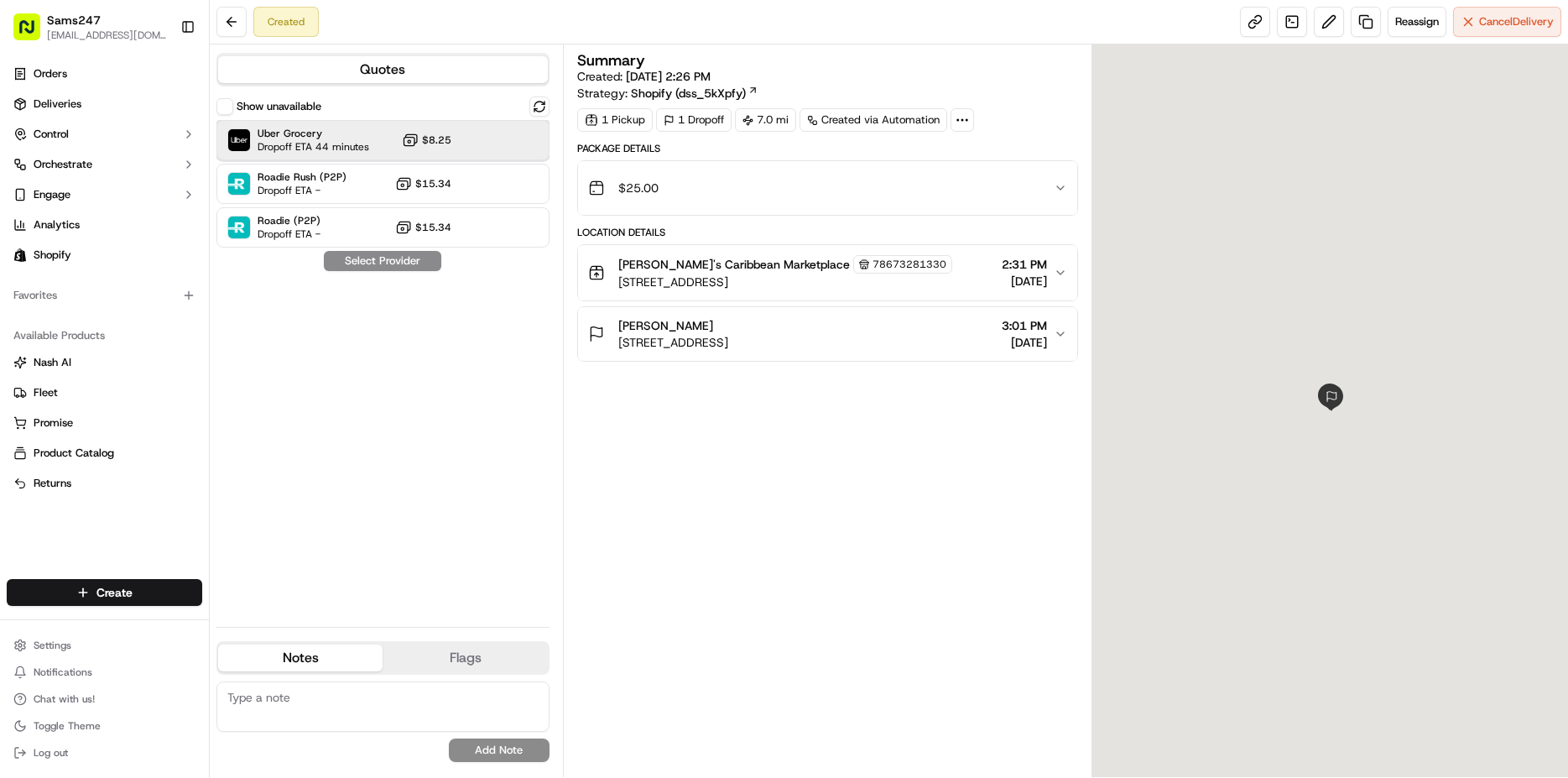
click at [481, 150] on div "Uber Grocery Dropoff ETA 44 minutes $8.25" at bounding box center [384, 140] width 333 height 41
click at [407, 262] on button "Assign Provider" at bounding box center [383, 260] width 119 height 20
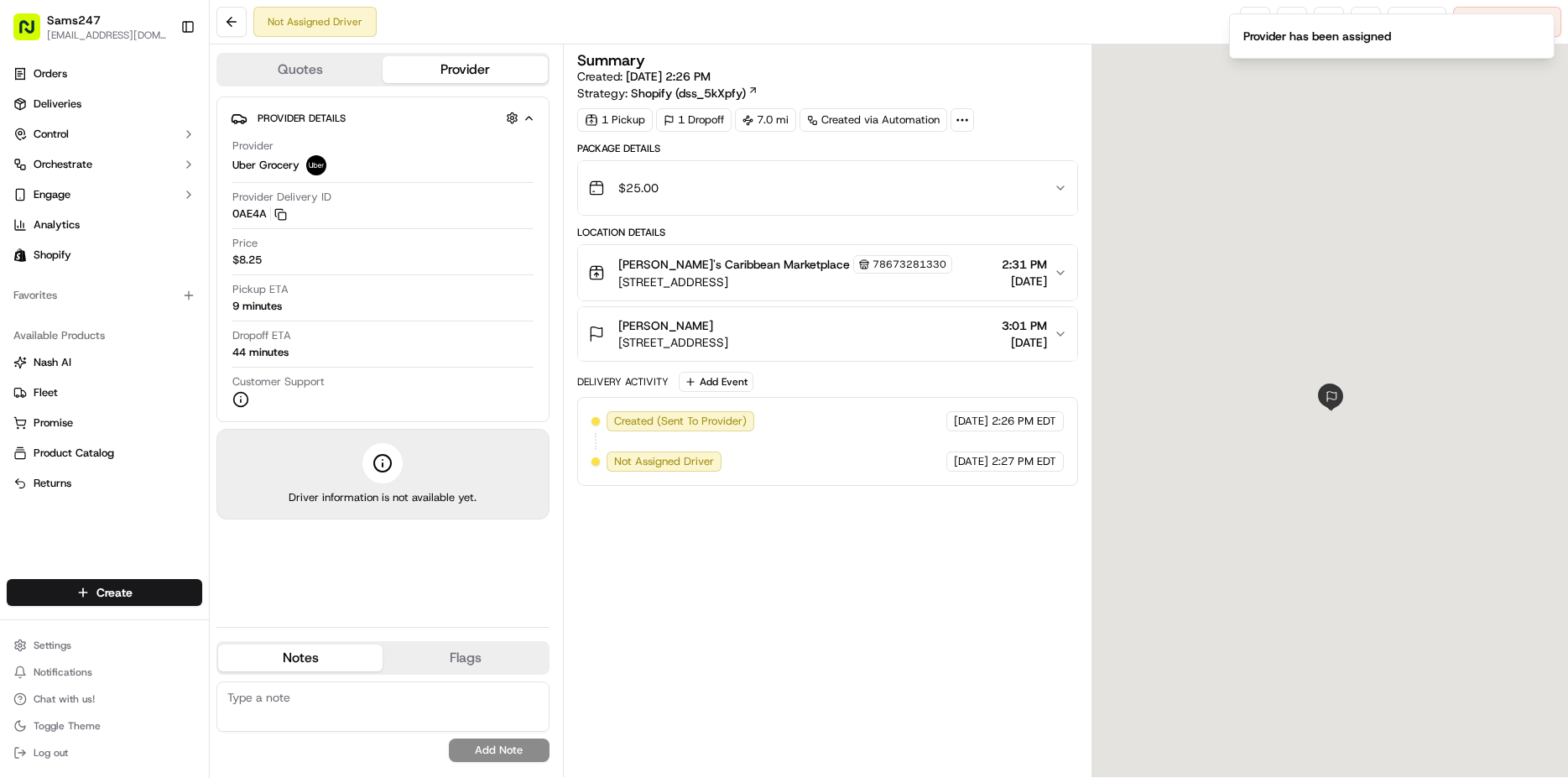
click at [376, 146] on div "Provider Uber Grocery" at bounding box center [383, 156] width 302 height 37
drag, startPoint x: 619, startPoint y: 322, endPoint x: 787, endPoint y: 347, distance: 169.8
click at [714, 335] on span "[PERSON_NAME]" at bounding box center [666, 325] width 95 height 16
copy div "[PERSON_NAME] [STREET_ADDRESS]"
click at [462, 205] on div "Provider Delivery ID 0AE4A Copy del_dV6jCVxsQMyLZy__M3CuSg 0AE4A" at bounding box center [383, 206] width 302 height 32
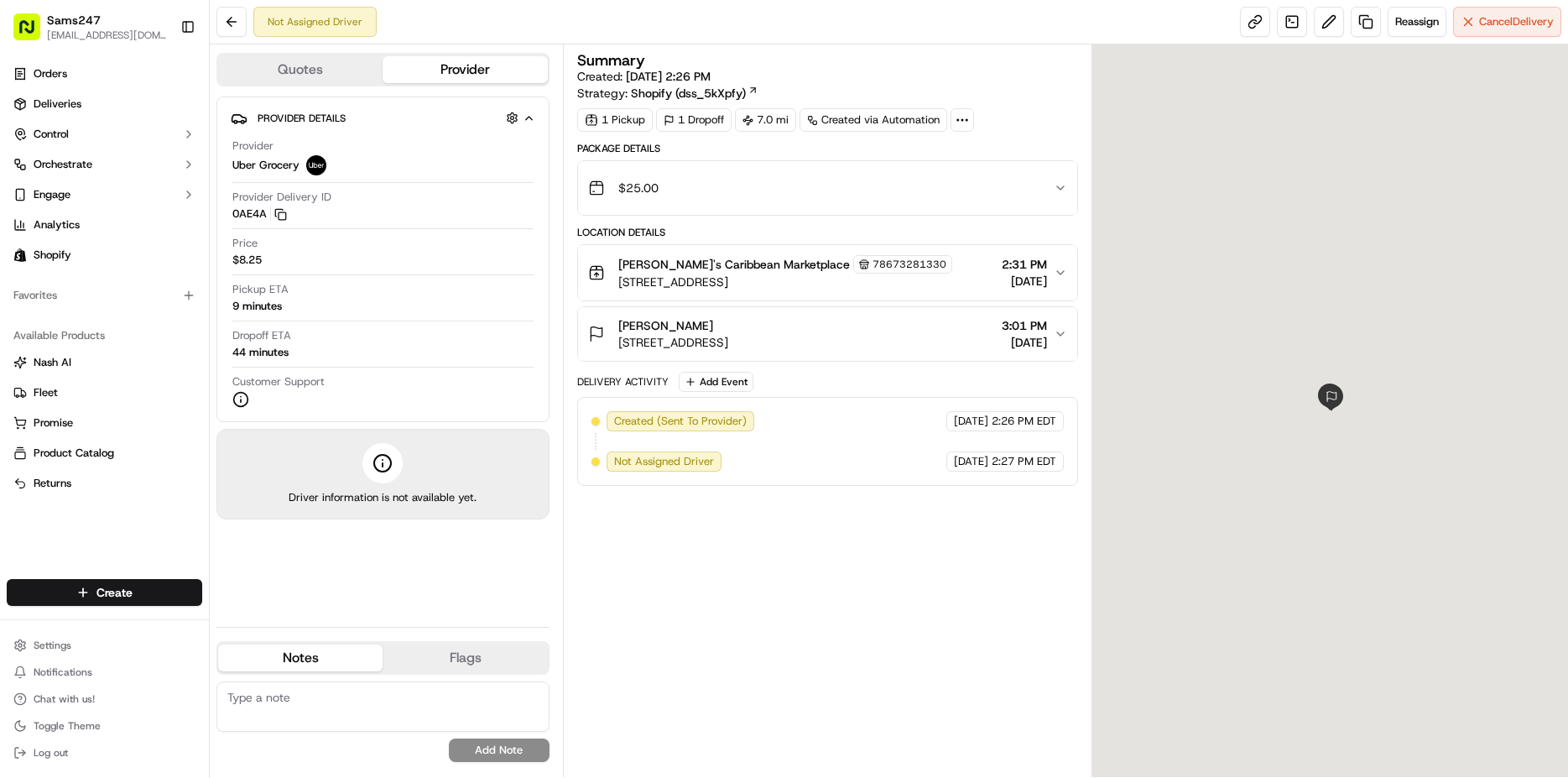
click at [395, 258] on div "Price $8.25" at bounding box center [383, 252] width 302 height 32
click at [1060, 337] on icon "button" at bounding box center [1061, 335] width 14 height 14
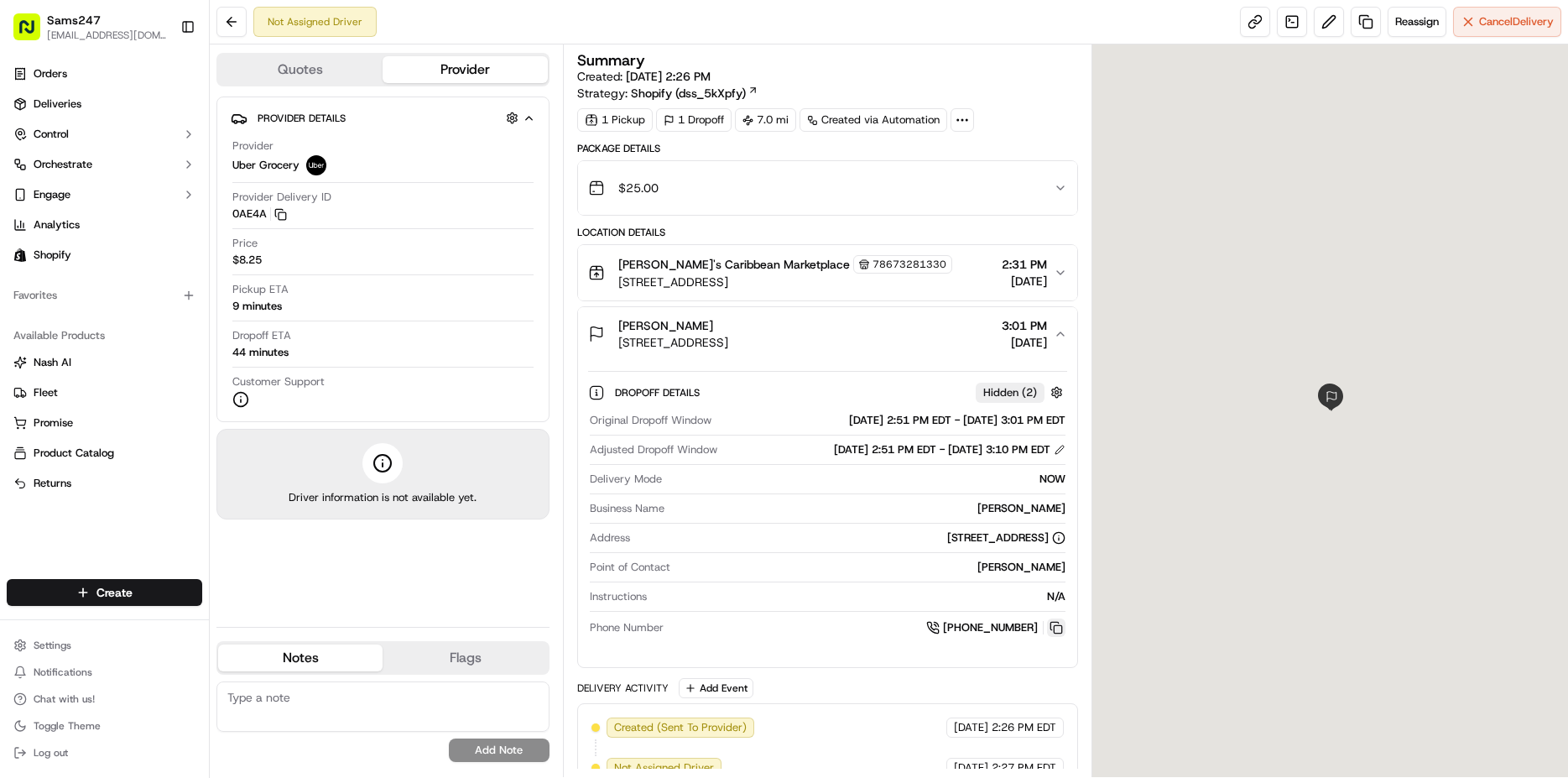
click at [1060, 629] on button at bounding box center [1056, 628] width 18 height 18
click at [1052, 627] on button at bounding box center [1056, 628] width 18 height 18
drag, startPoint x: 955, startPoint y: 615, endPoint x: 1038, endPoint y: 633, distance: 84.9
click at [1038, 633] on div "Original Dropoff Window [DATE] 2:51 PM EDT - [DATE] 3:01 PM EDT Adjusted Dropof…" at bounding box center [828, 525] width 479 height 238
click at [963, 664] on div "Dropoff Details Hidden ( 2 ) Original Dropoff Window [DATE] 2:51 PM EDT - [DATE…" at bounding box center [828, 514] width 499 height 307
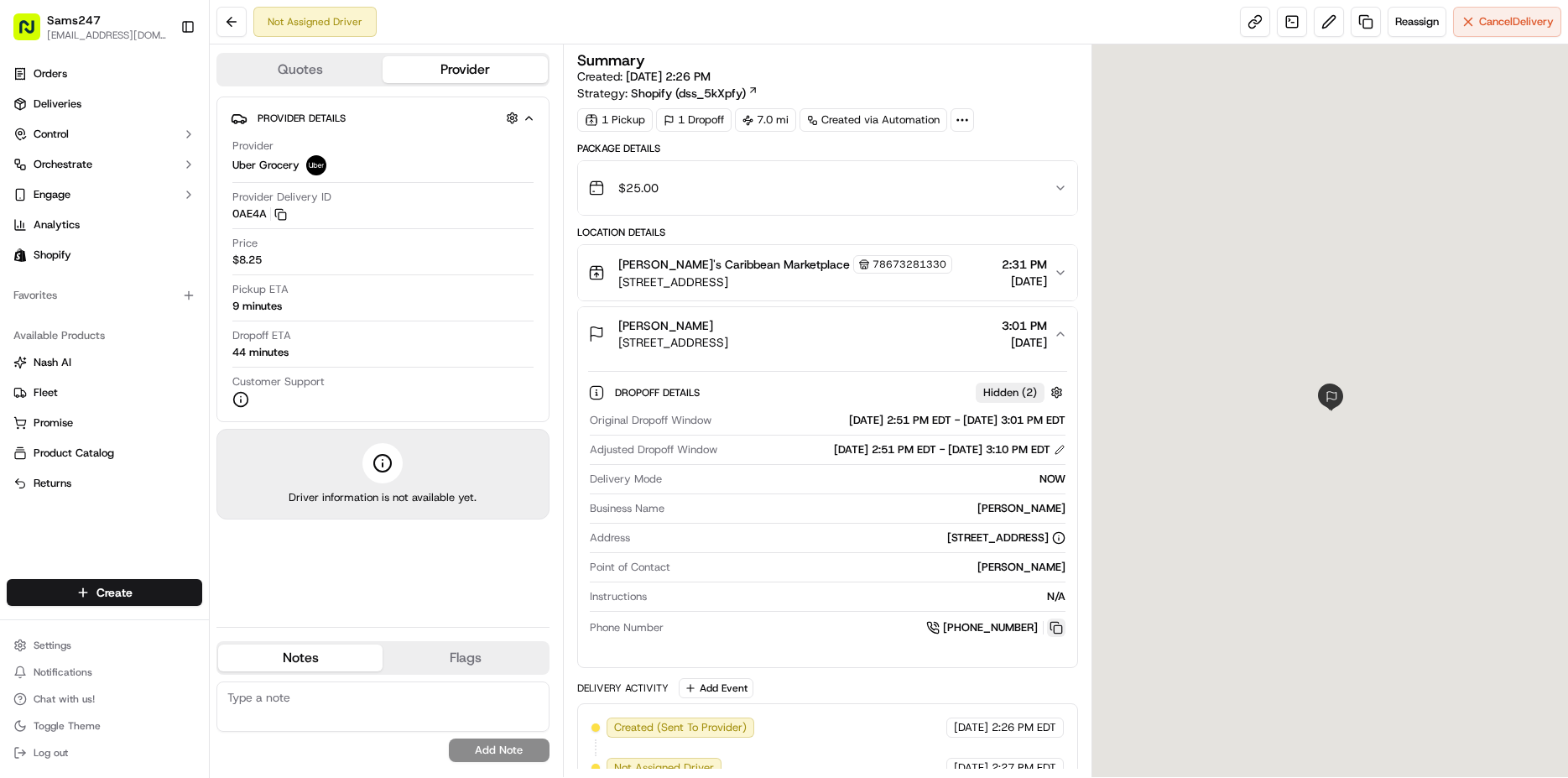
click at [1057, 628] on button at bounding box center [1056, 628] width 18 height 18
